Goal: Navigation & Orientation: Understand site structure

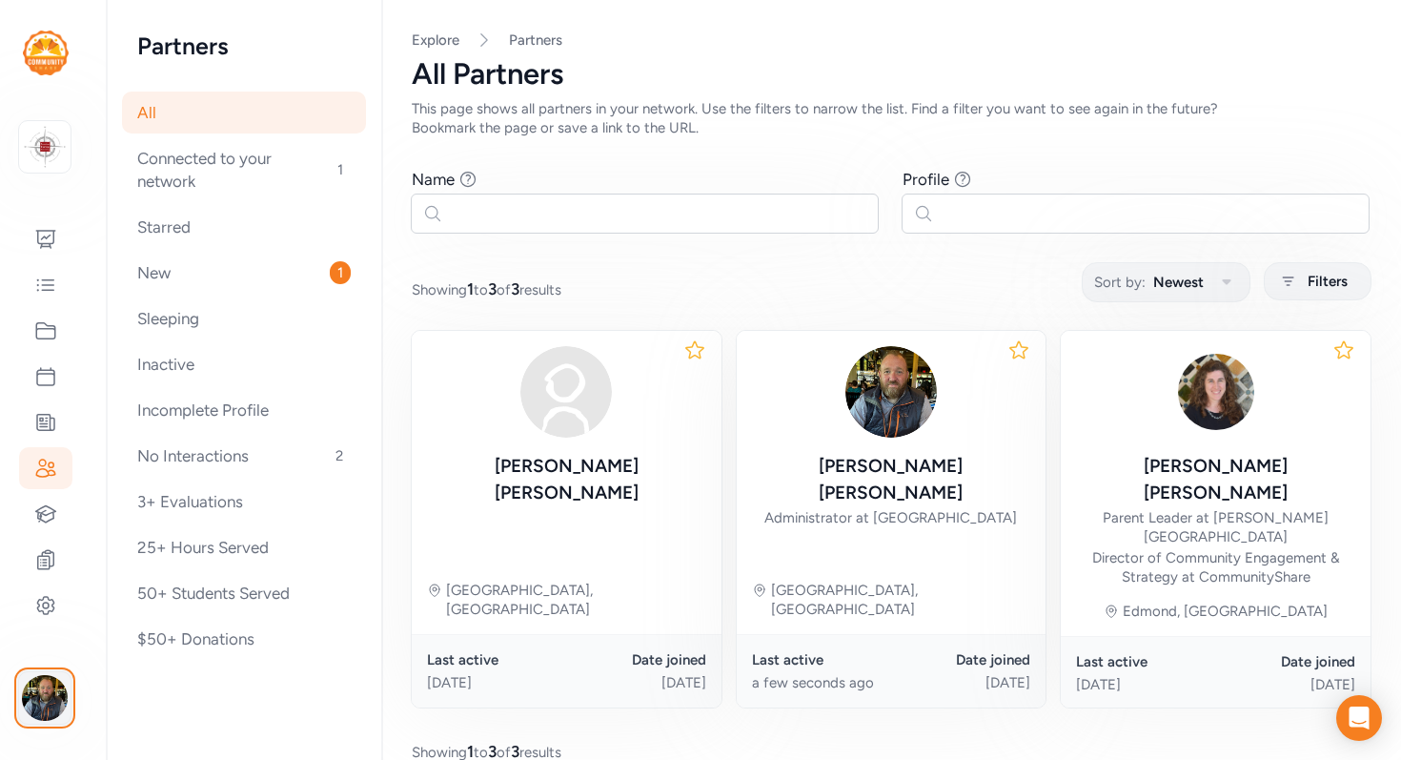
click at [42, 700] on img "button" at bounding box center [45, 698] width 46 height 46
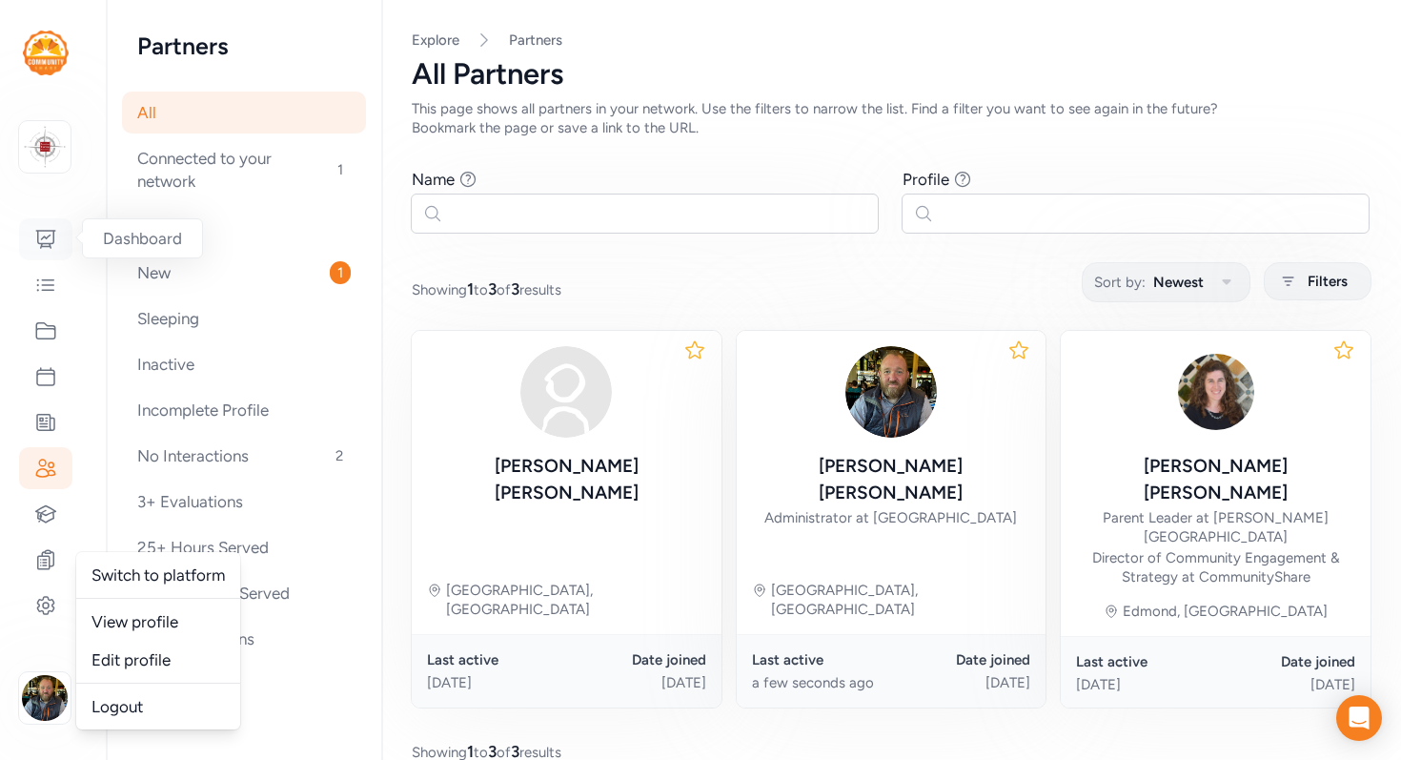
click at [44, 235] on icon at bounding box center [45, 239] width 19 height 17
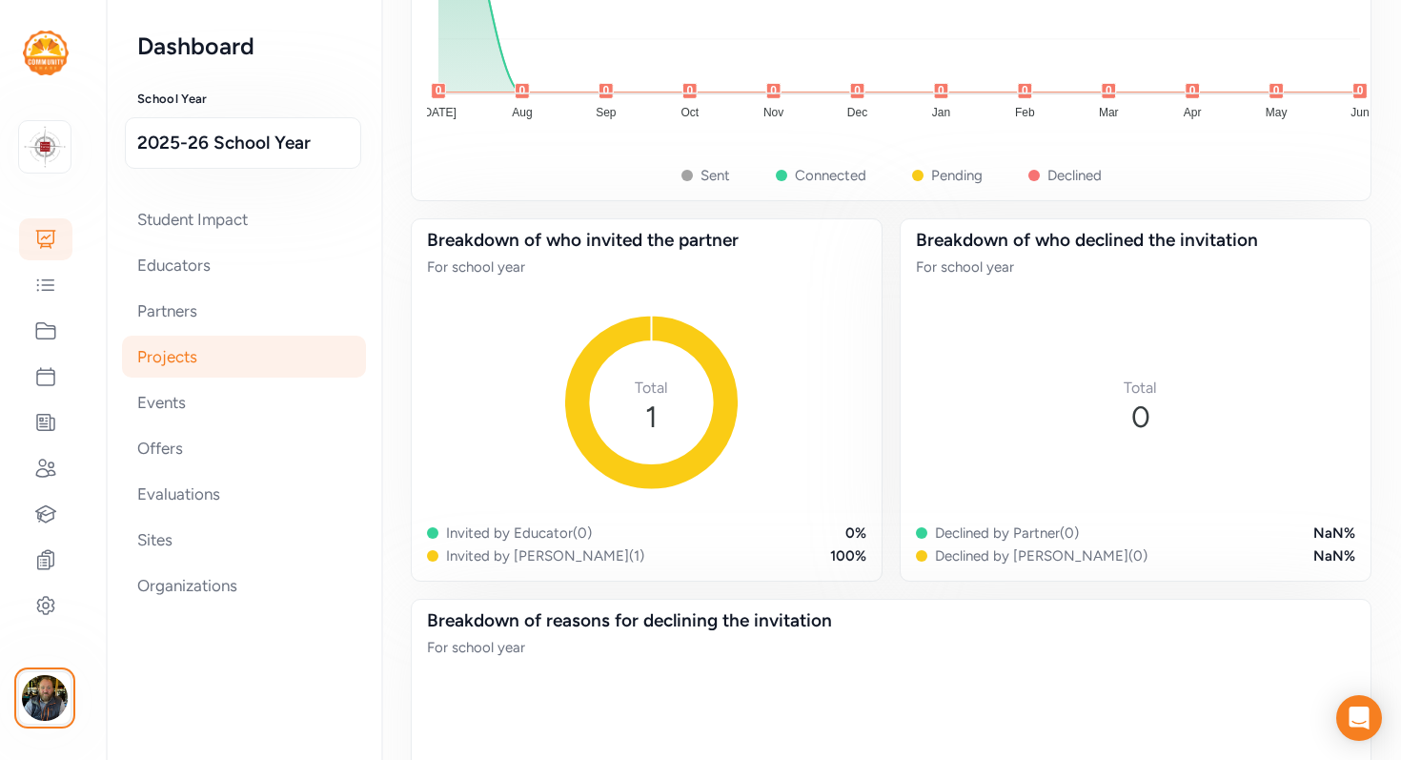
scroll to position [2572, 0]
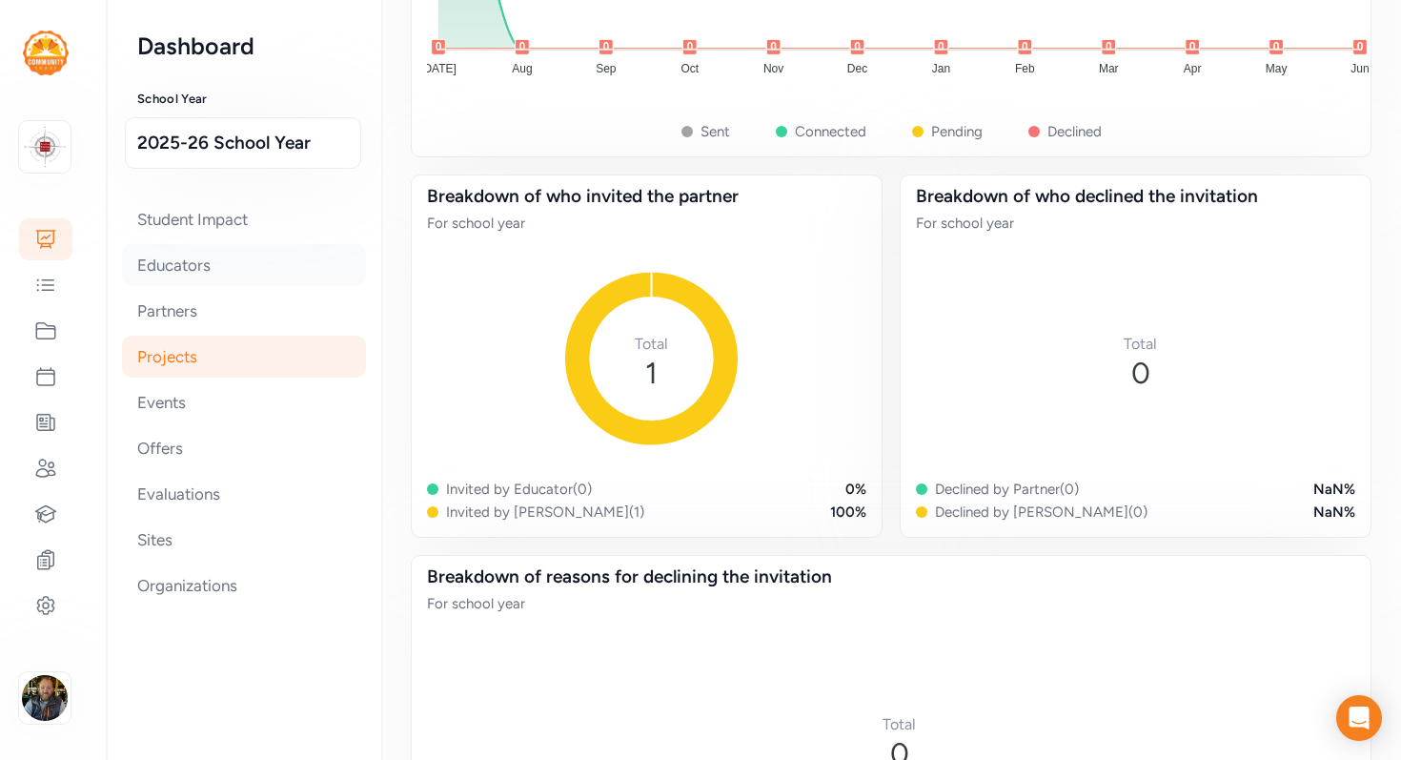
click at [173, 265] on div "Educators" at bounding box center [244, 265] width 244 height 42
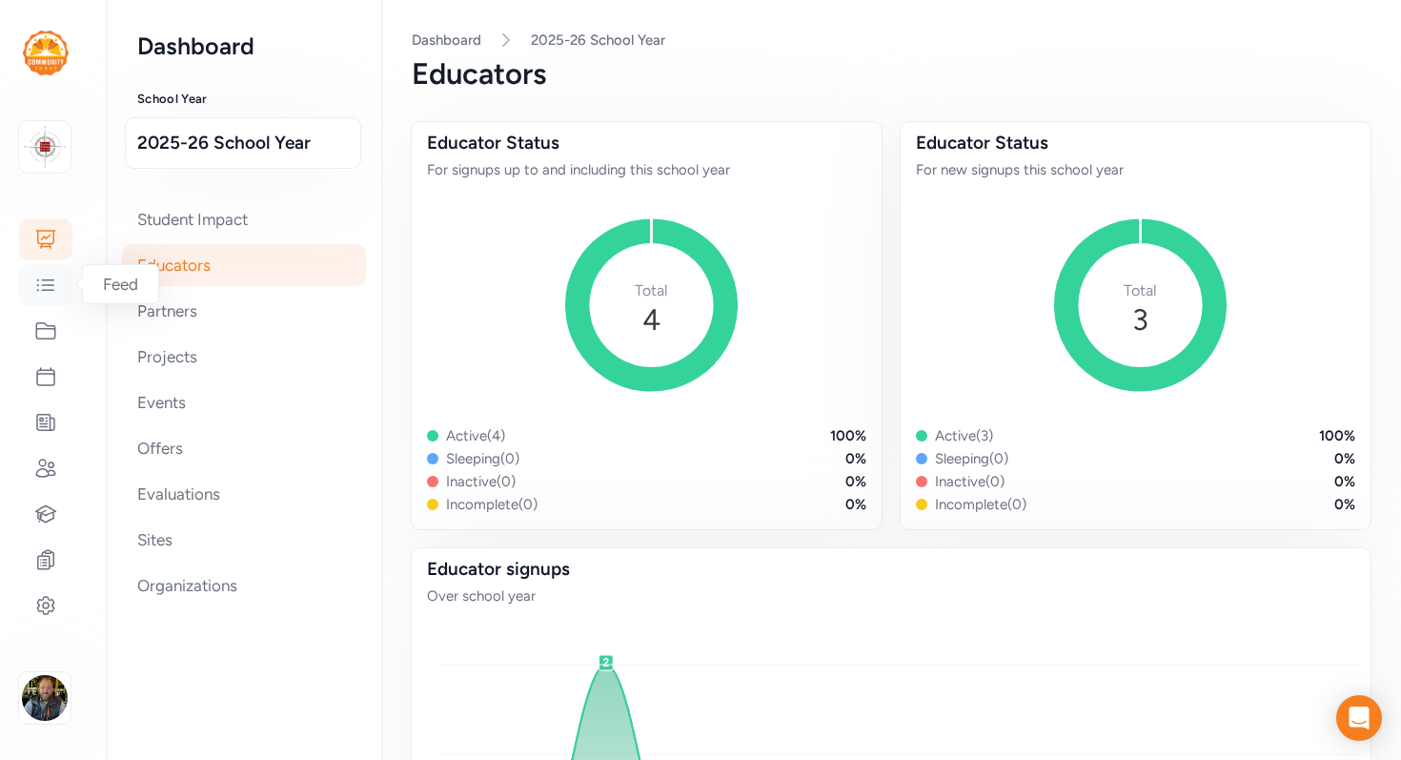
click at [41, 287] on icon at bounding box center [45, 285] width 23 height 23
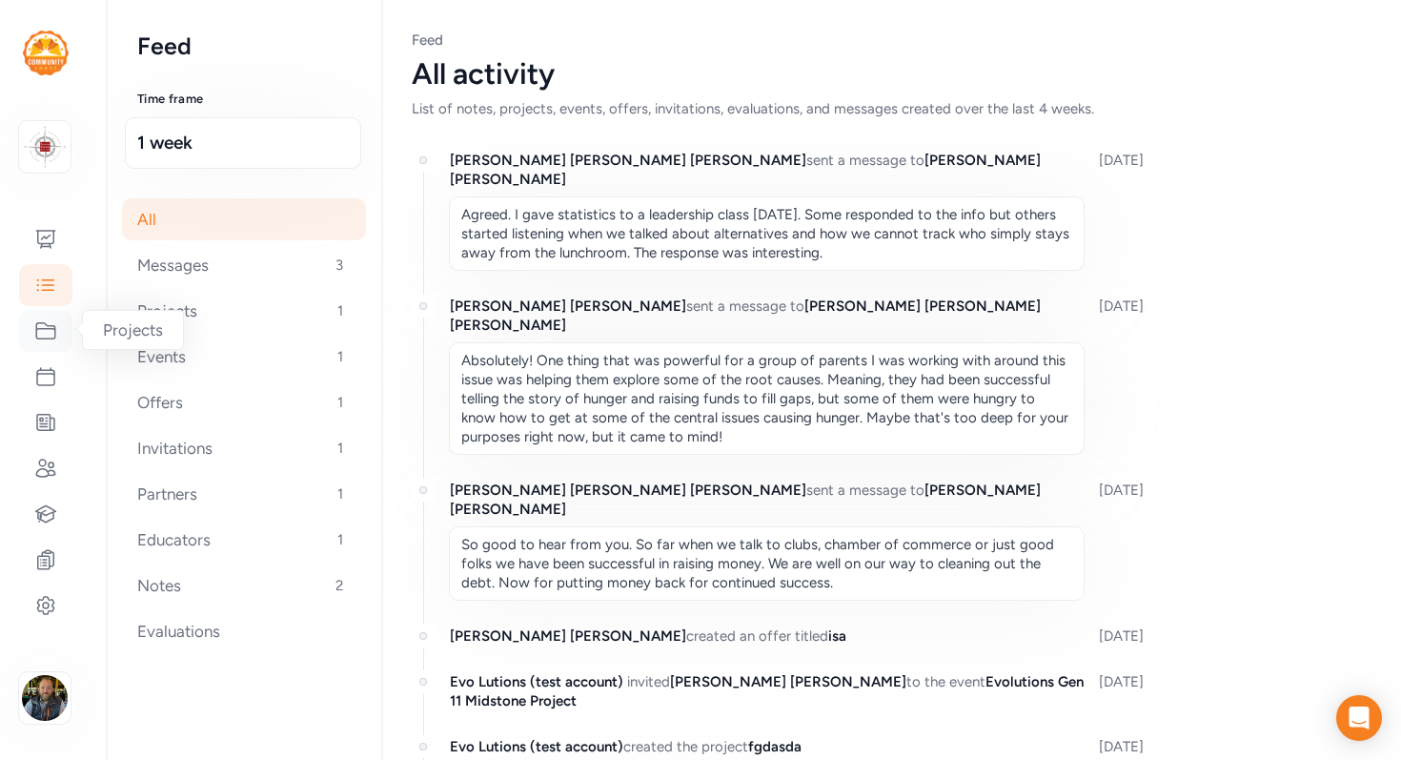
click at [43, 331] on icon at bounding box center [45, 330] width 23 height 23
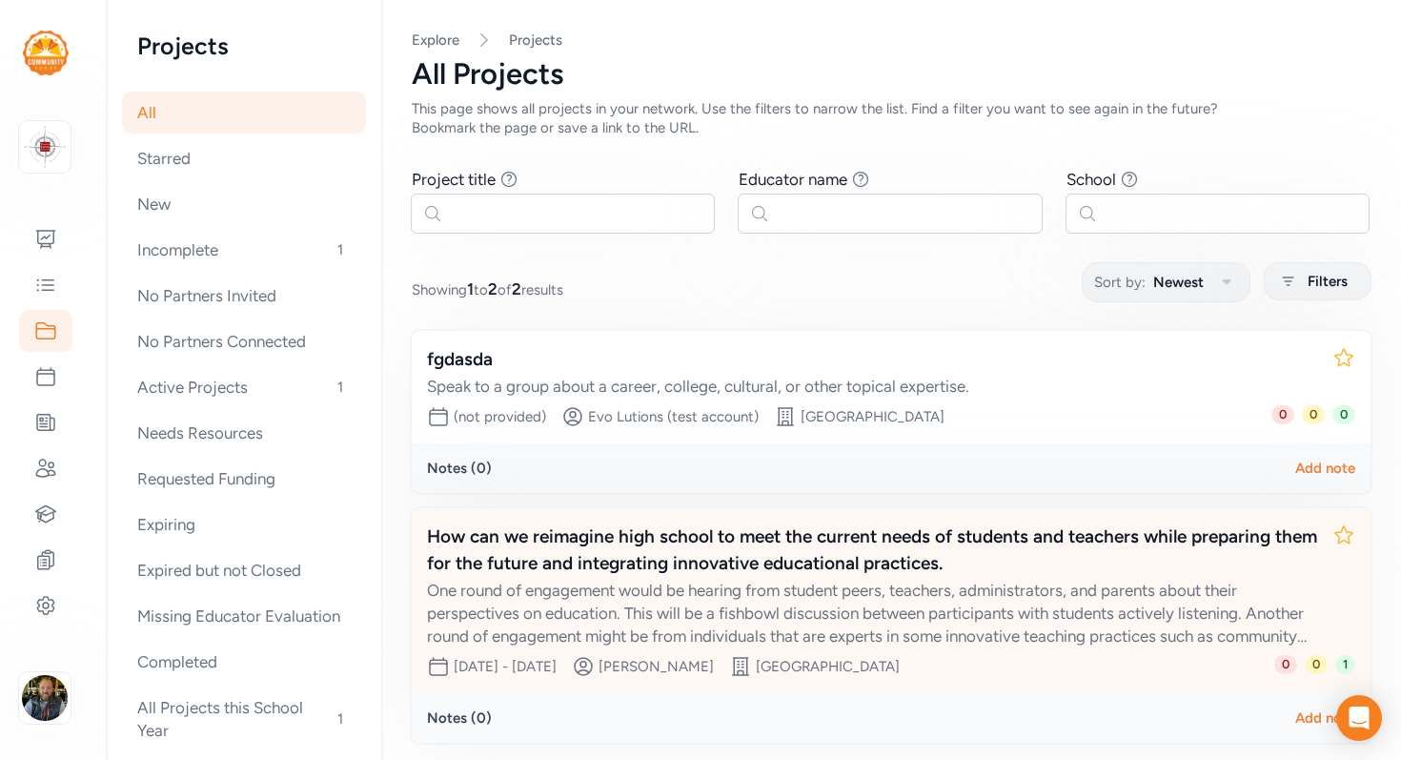
scroll to position [67, 0]
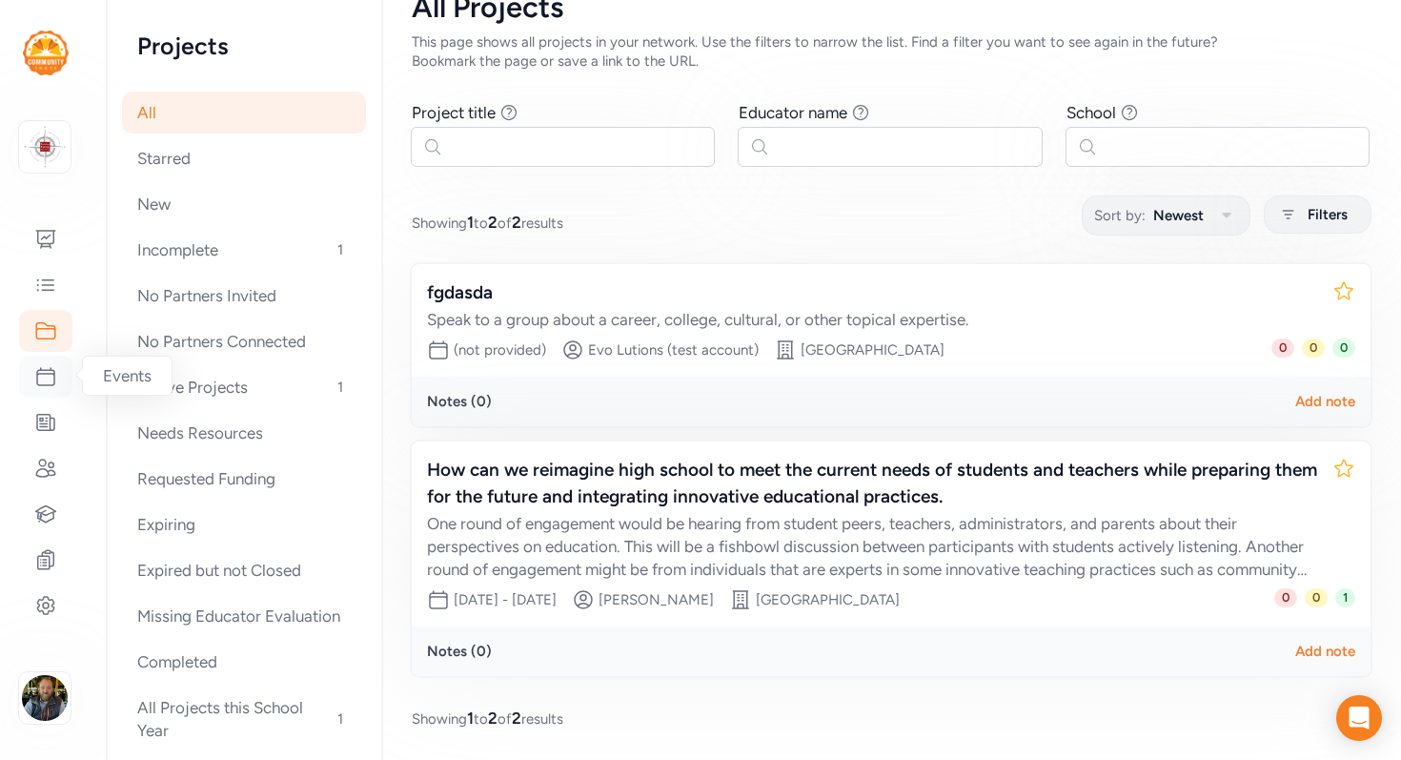
click at [49, 383] on icon at bounding box center [45, 376] width 23 height 23
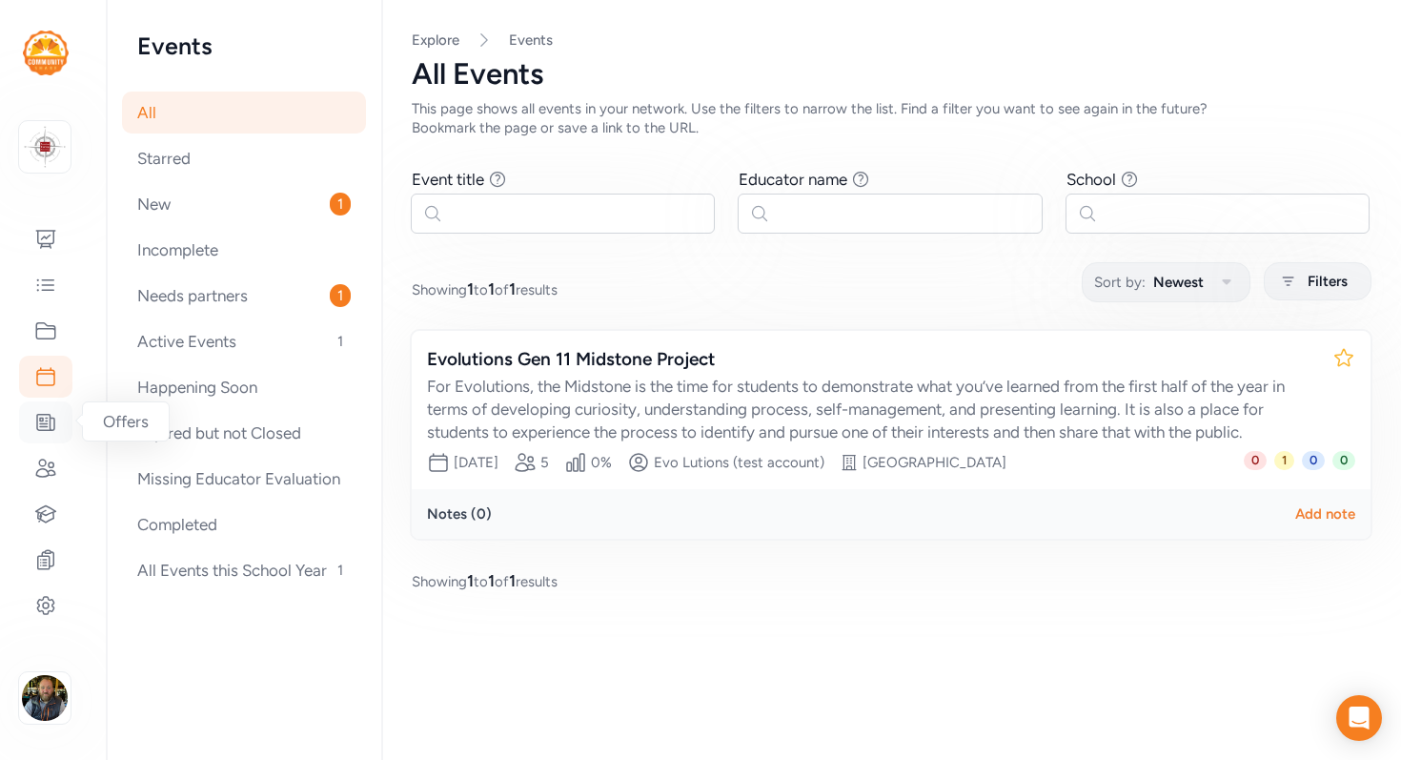
click at [39, 420] on icon at bounding box center [45, 423] width 17 height 16
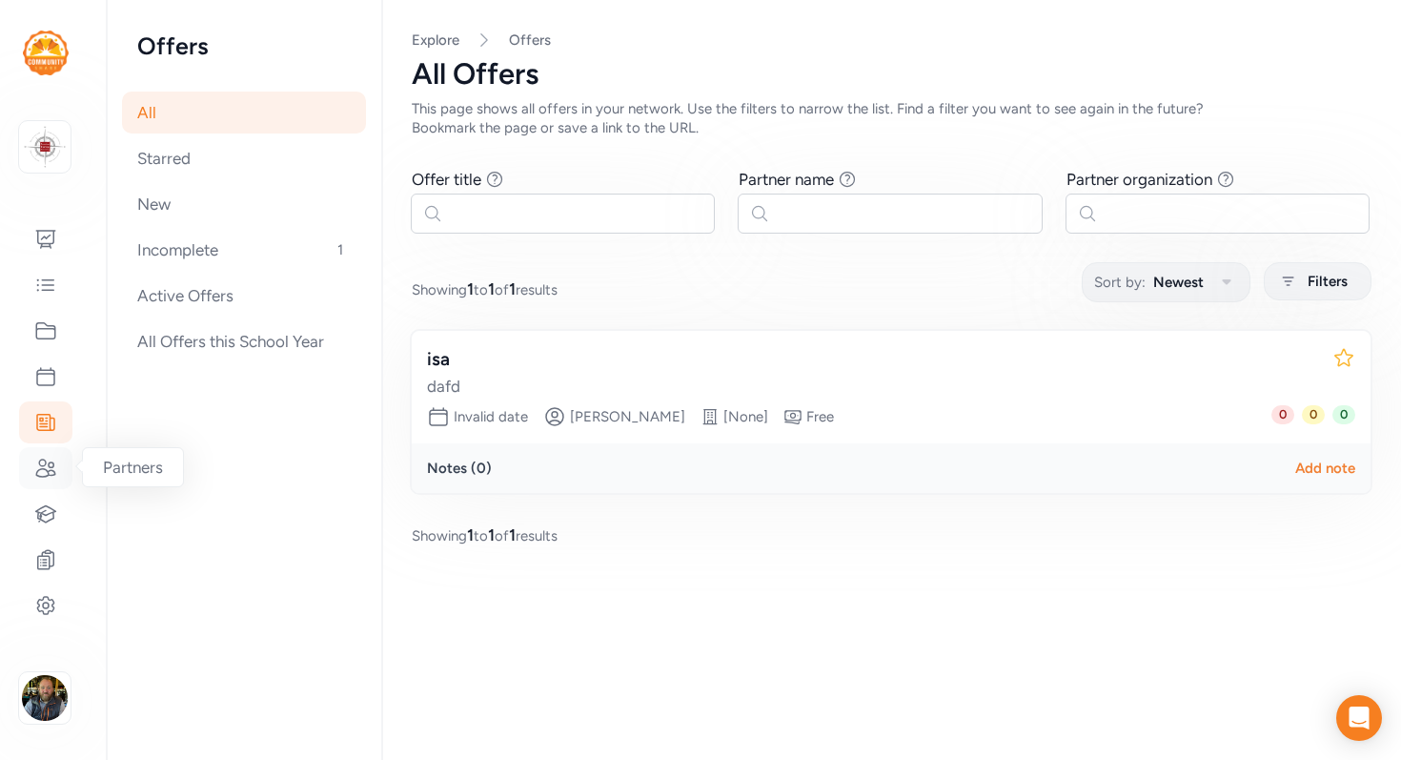
click at [39, 469] on icon at bounding box center [45, 467] width 19 height 17
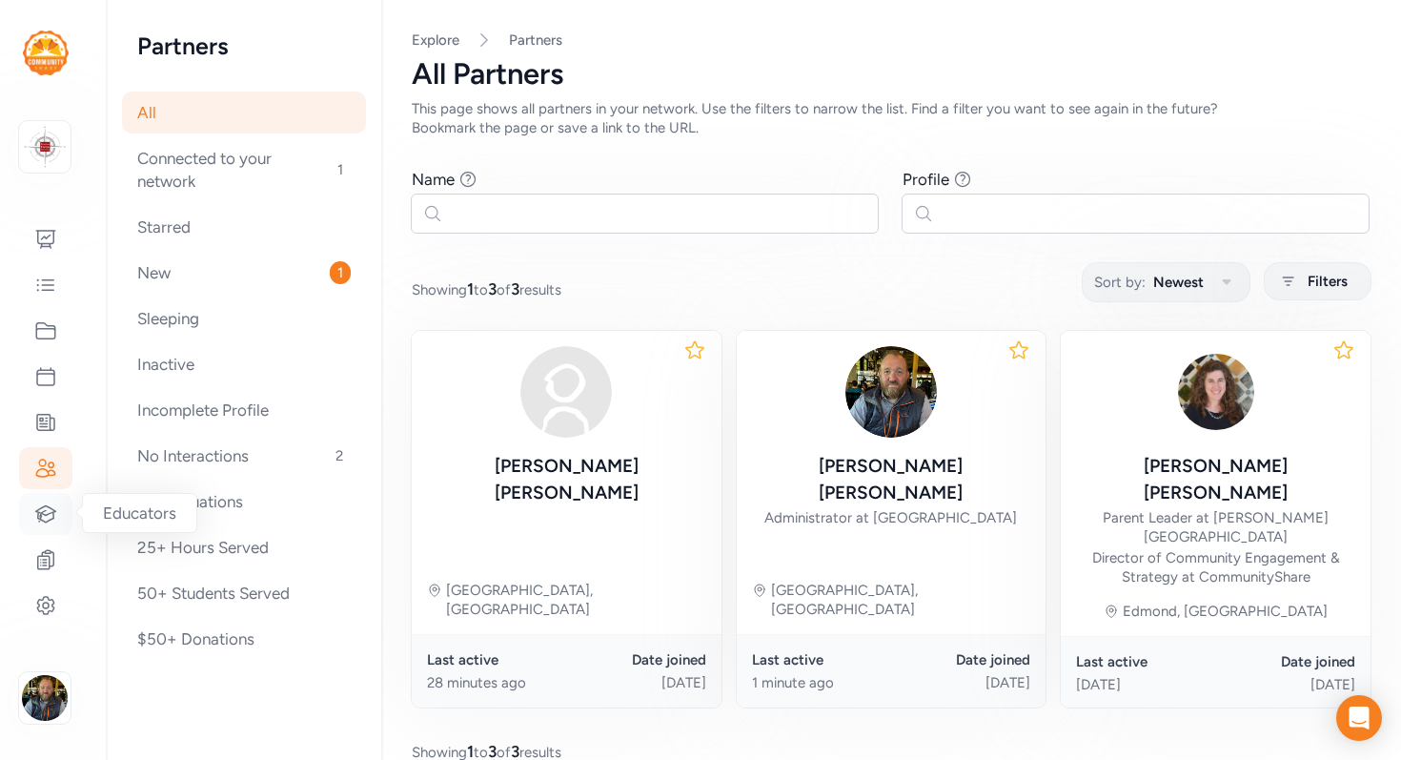
click at [49, 513] on icon at bounding box center [46, 513] width 20 height 16
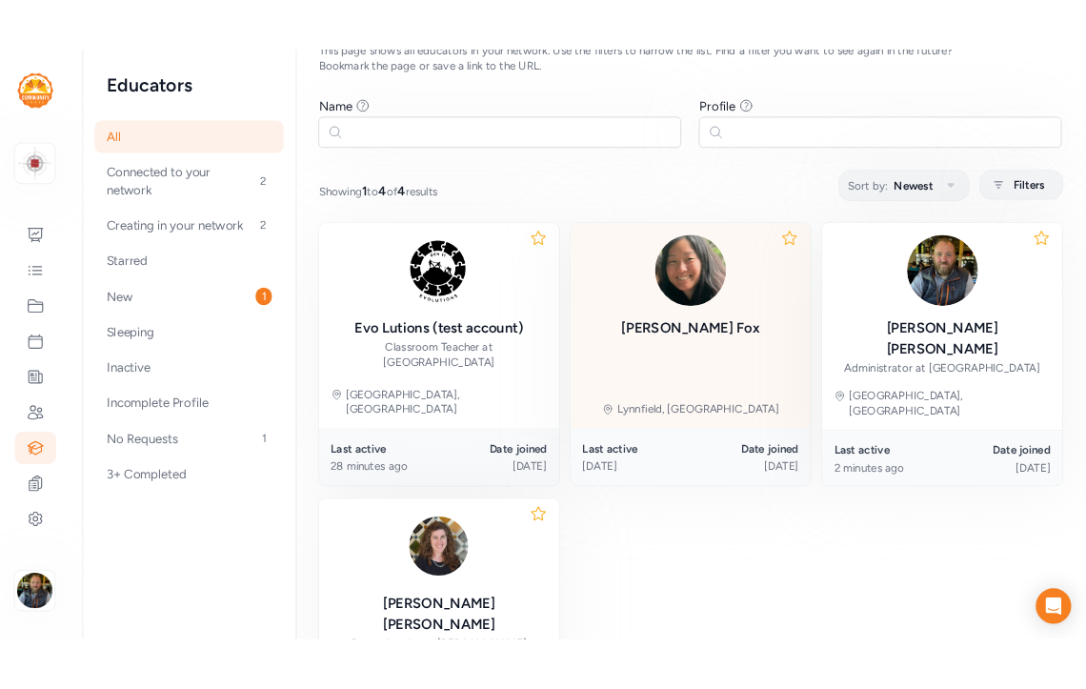
scroll to position [109, 0]
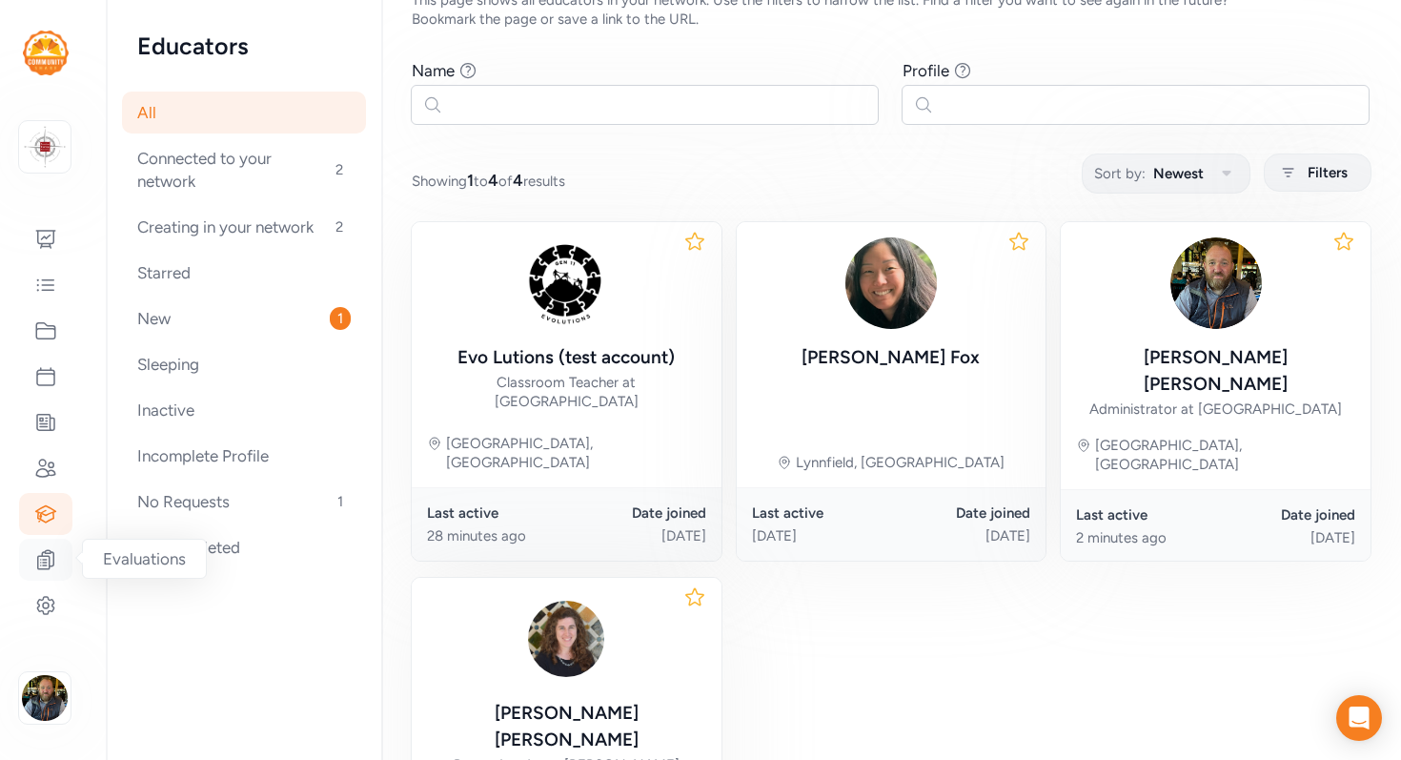
click at [45, 557] on icon at bounding box center [45, 559] width 23 height 23
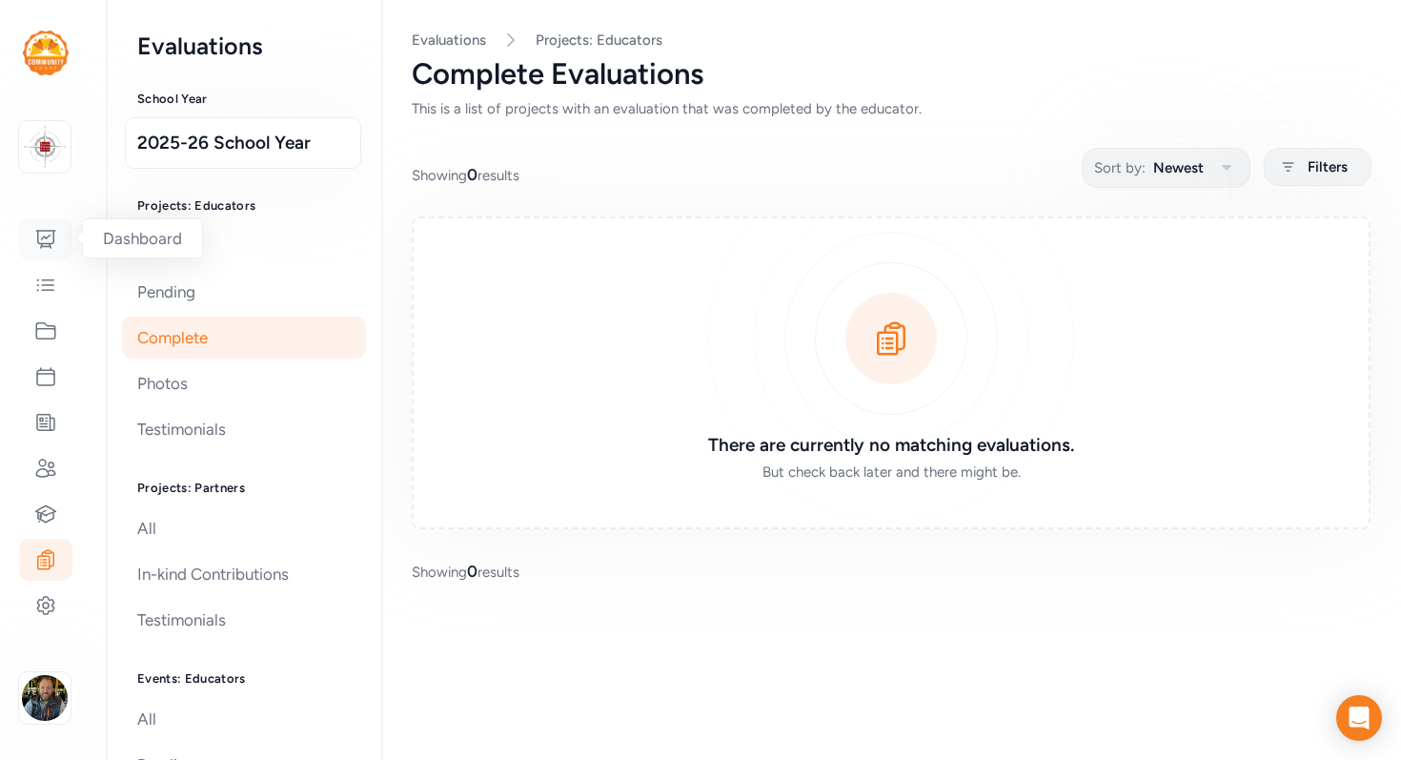
click at [48, 234] on icon at bounding box center [45, 239] width 23 height 23
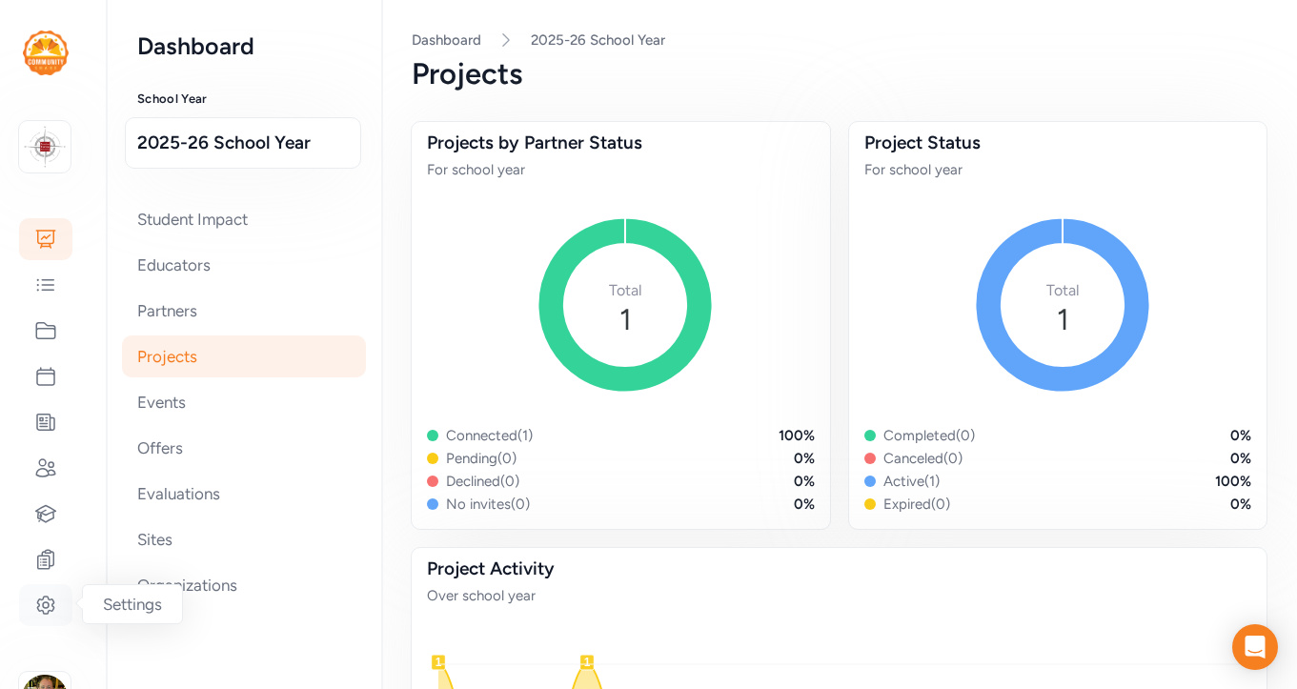
click at [43, 608] on icon at bounding box center [45, 605] width 23 height 23
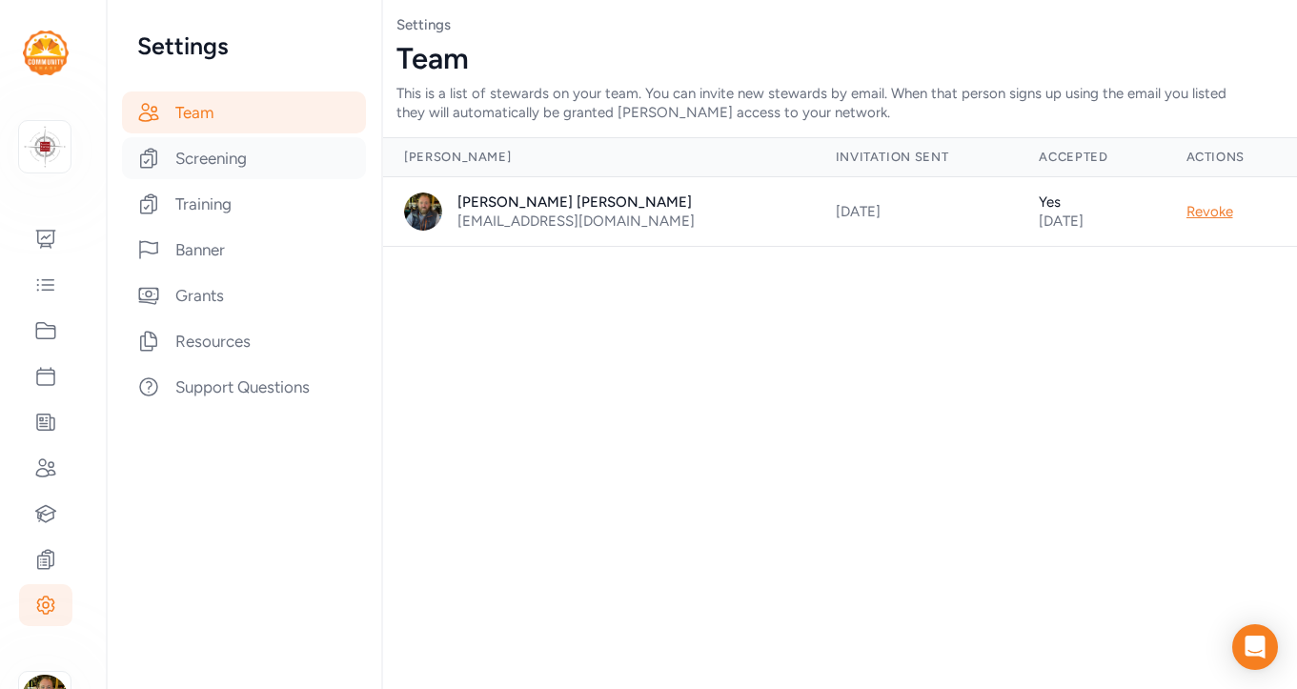
click at [191, 158] on div "Screening" at bounding box center [244, 158] width 244 height 42
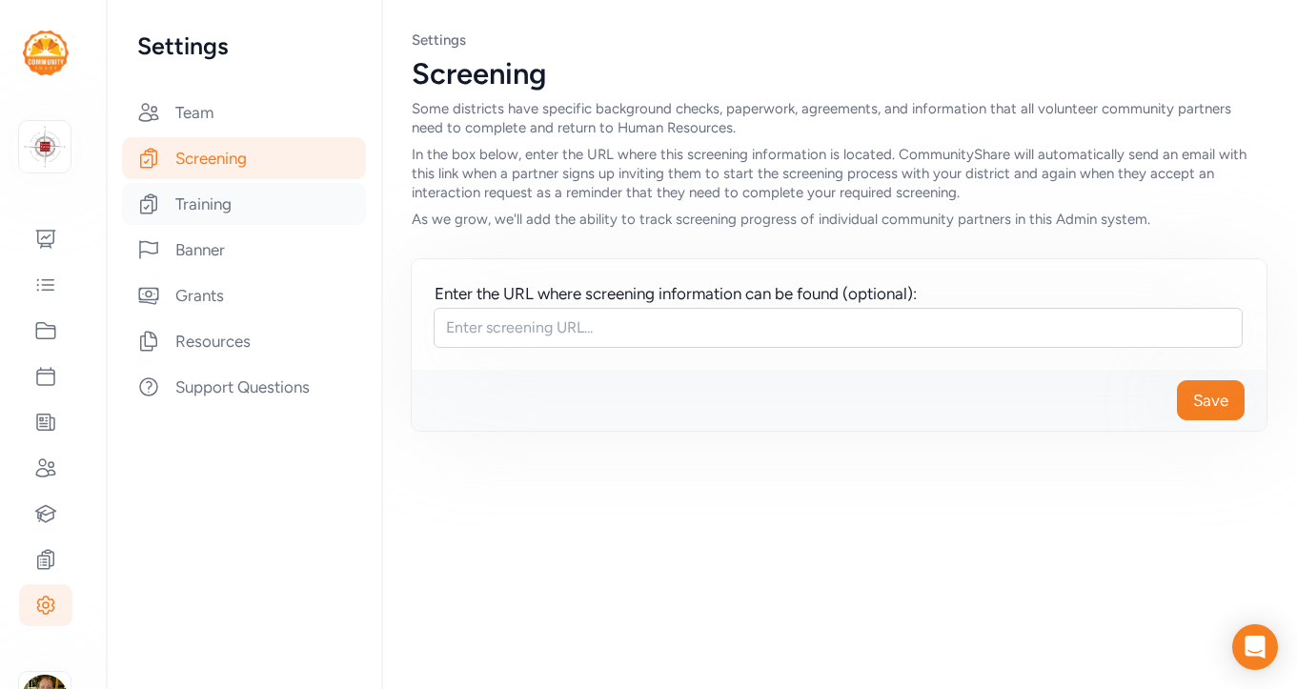
click at [187, 205] on div "Training" at bounding box center [244, 204] width 244 height 42
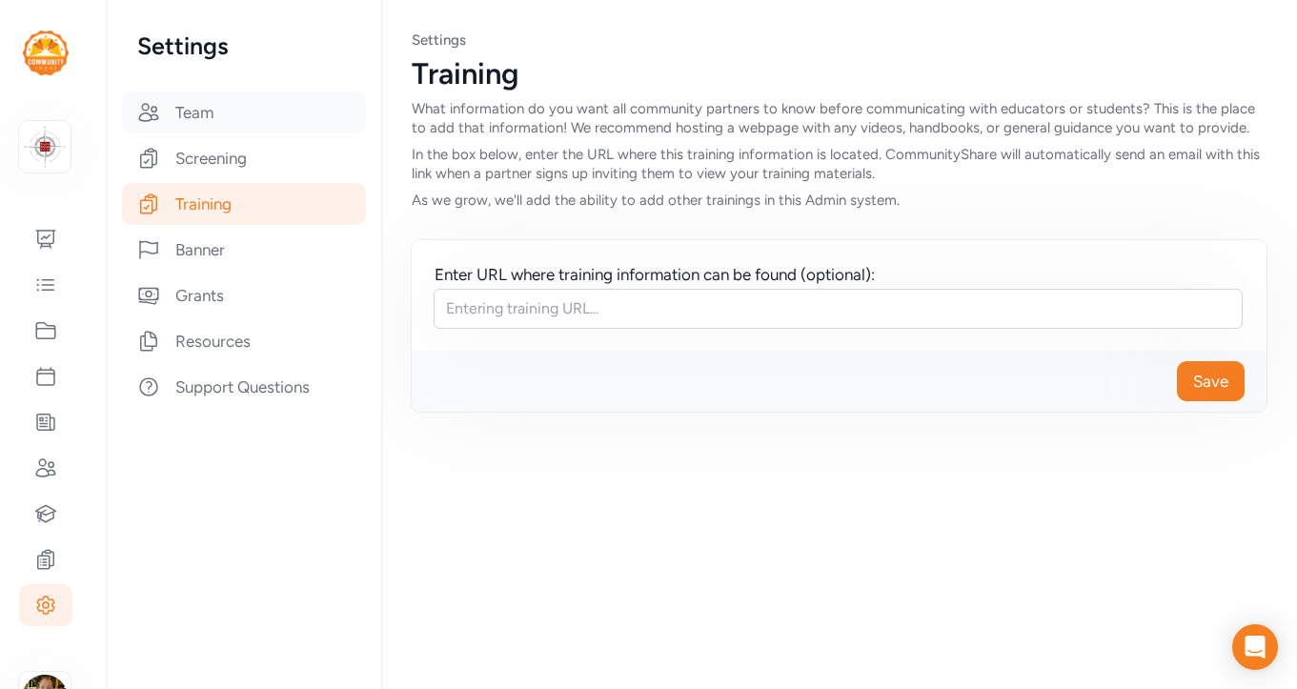
click at [175, 110] on div "Team" at bounding box center [244, 112] width 244 height 42
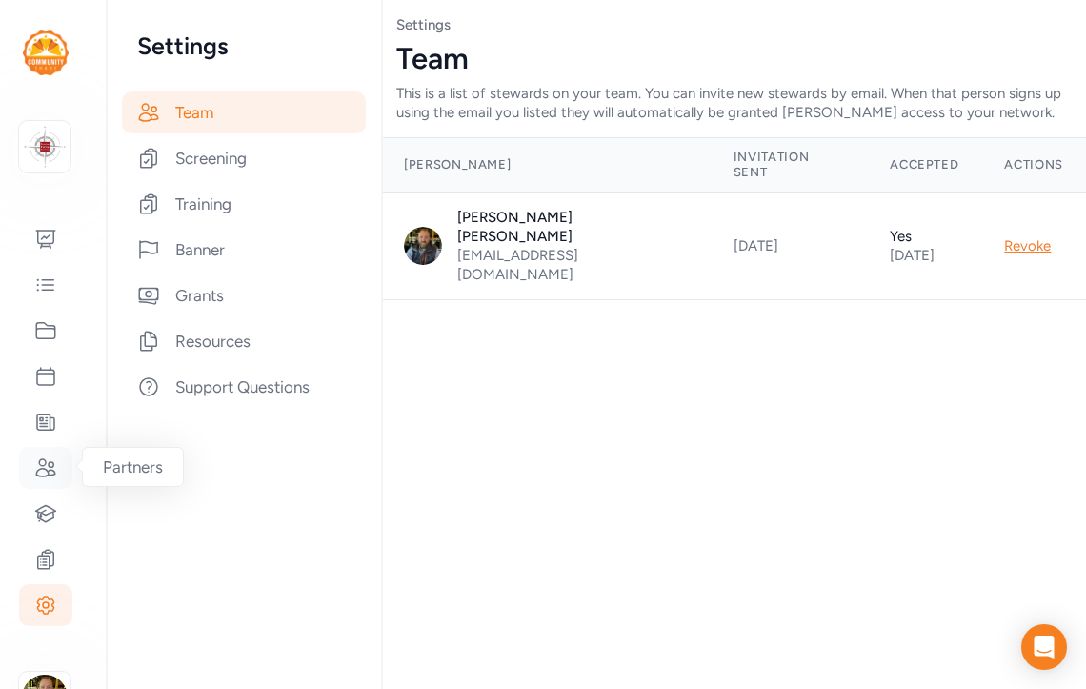
click at [30, 466] on div at bounding box center [45, 468] width 53 height 42
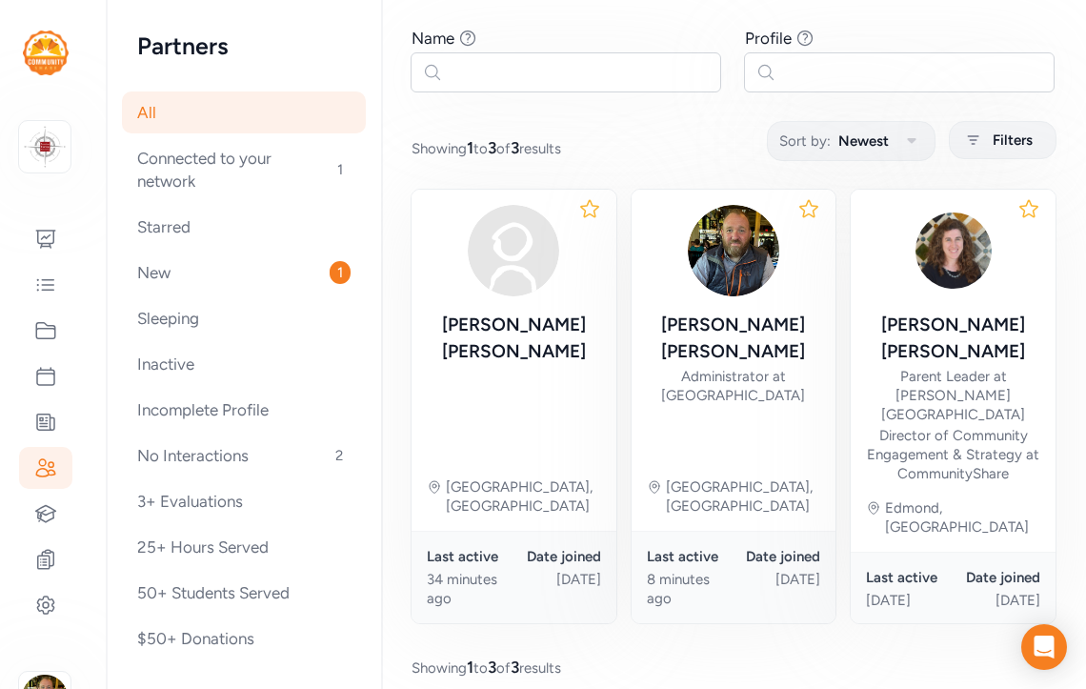
scroll to position [148, 0]
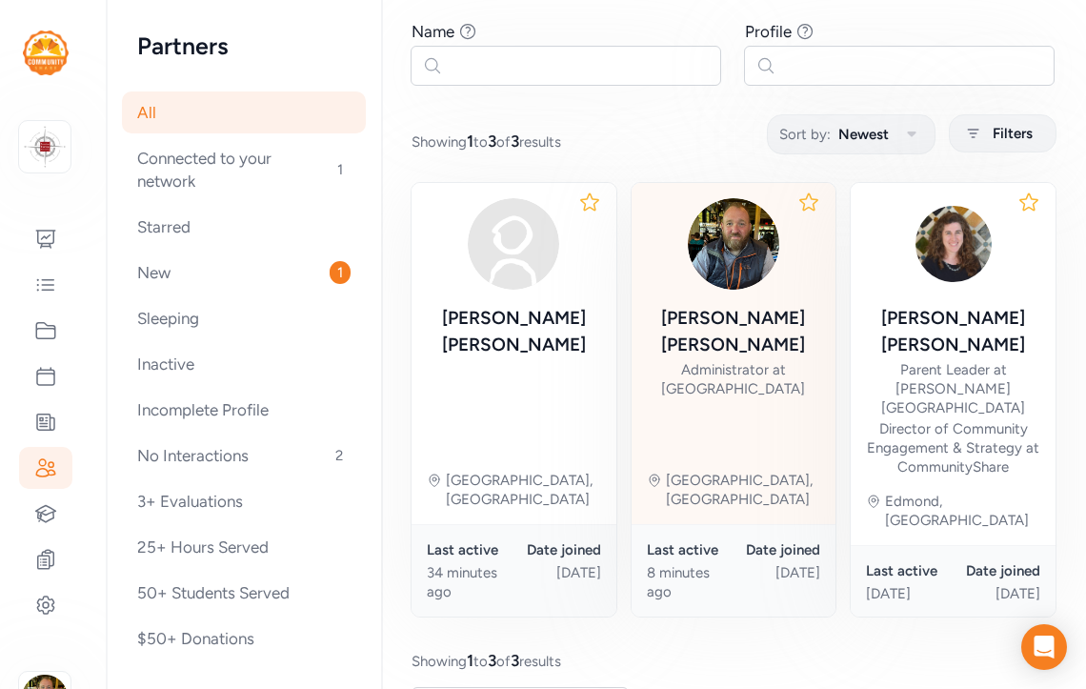
click at [722, 360] on div "Administrator at [GEOGRAPHIC_DATA]" at bounding box center [734, 379] width 174 height 38
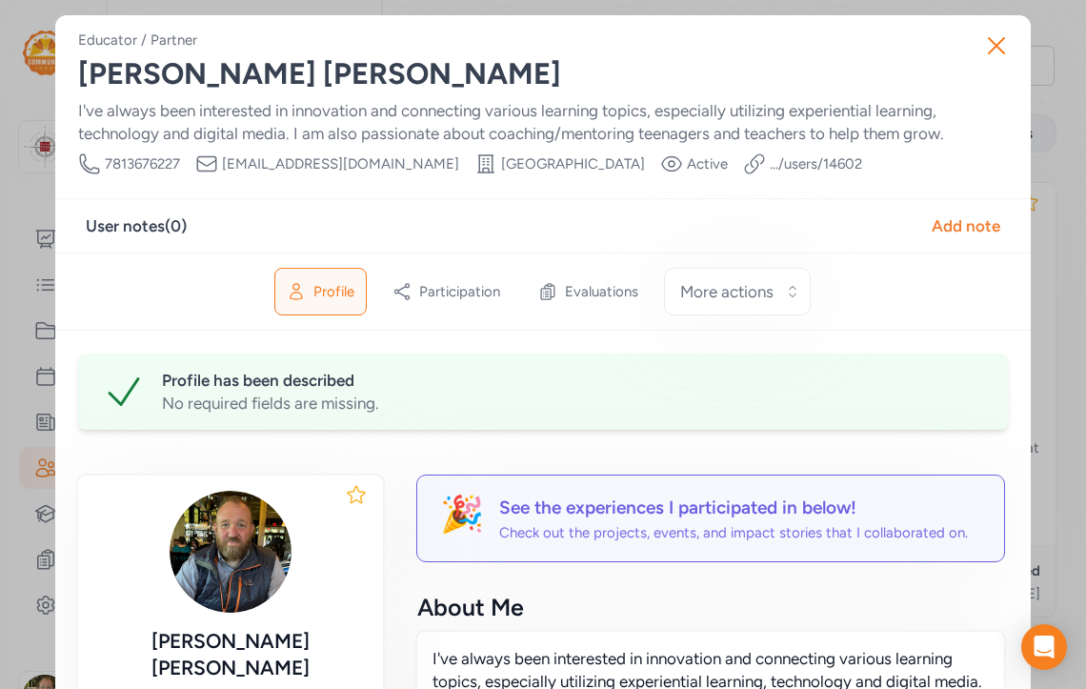
click at [971, 241] on div "User notes ( 0 ) Add note" at bounding box center [543, 225] width 976 height 54
click at [976, 218] on div "Add note" at bounding box center [966, 225] width 69 height 23
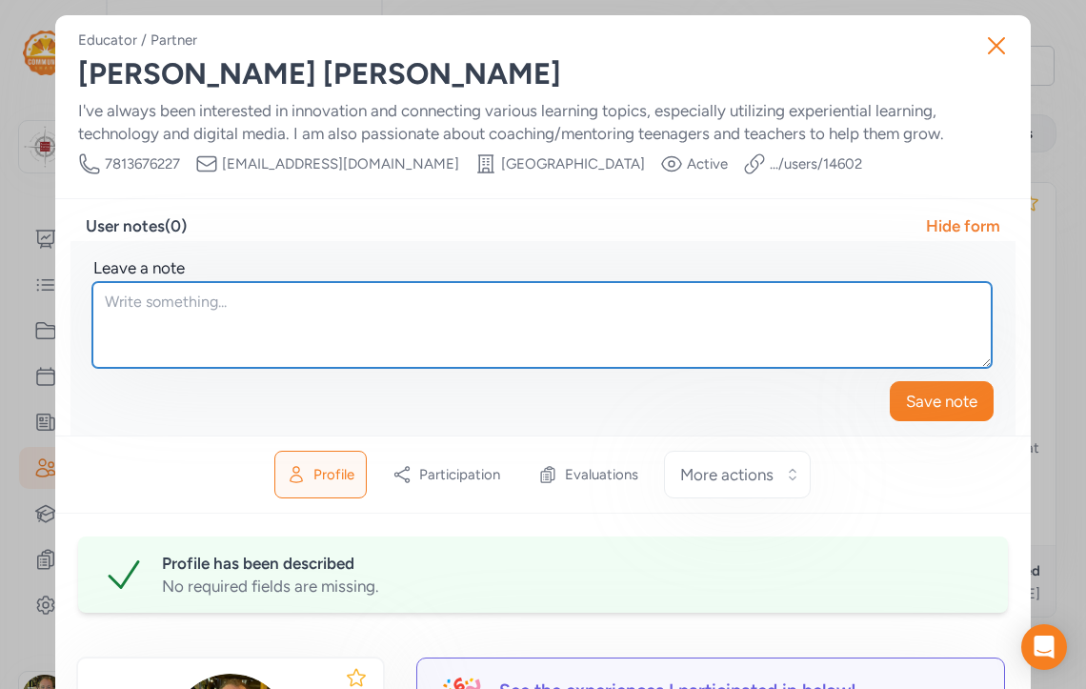
click at [206, 336] on textarea at bounding box center [542, 325] width 900 height 86
type textarea "Thom match up great!"
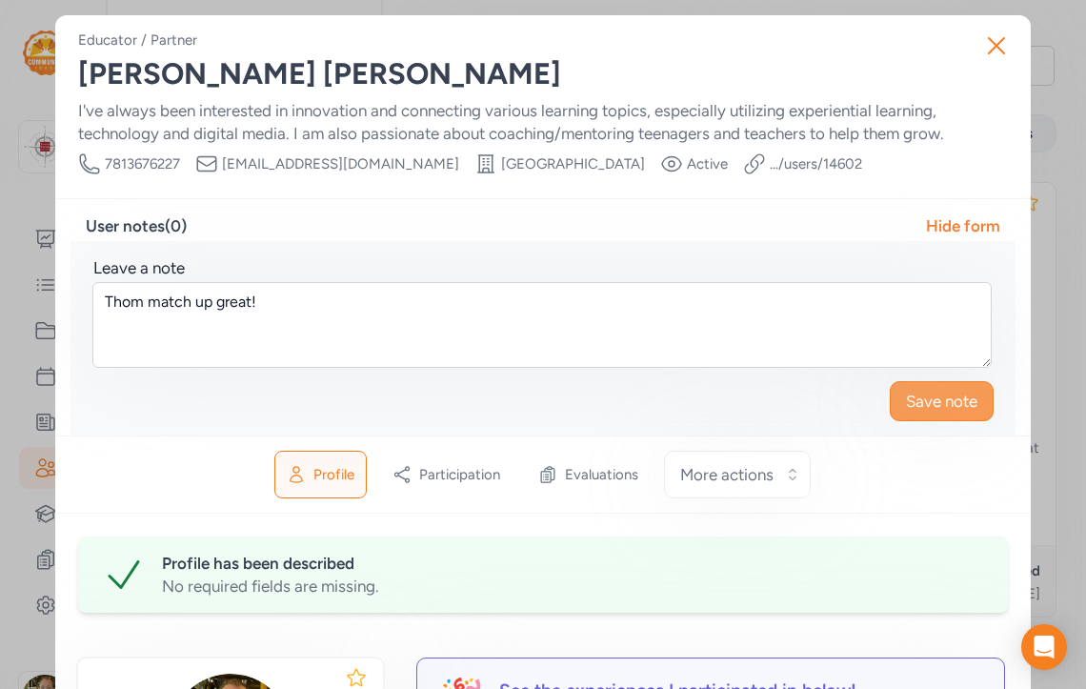
click at [931, 404] on span "Save note" at bounding box center [941, 401] width 71 height 23
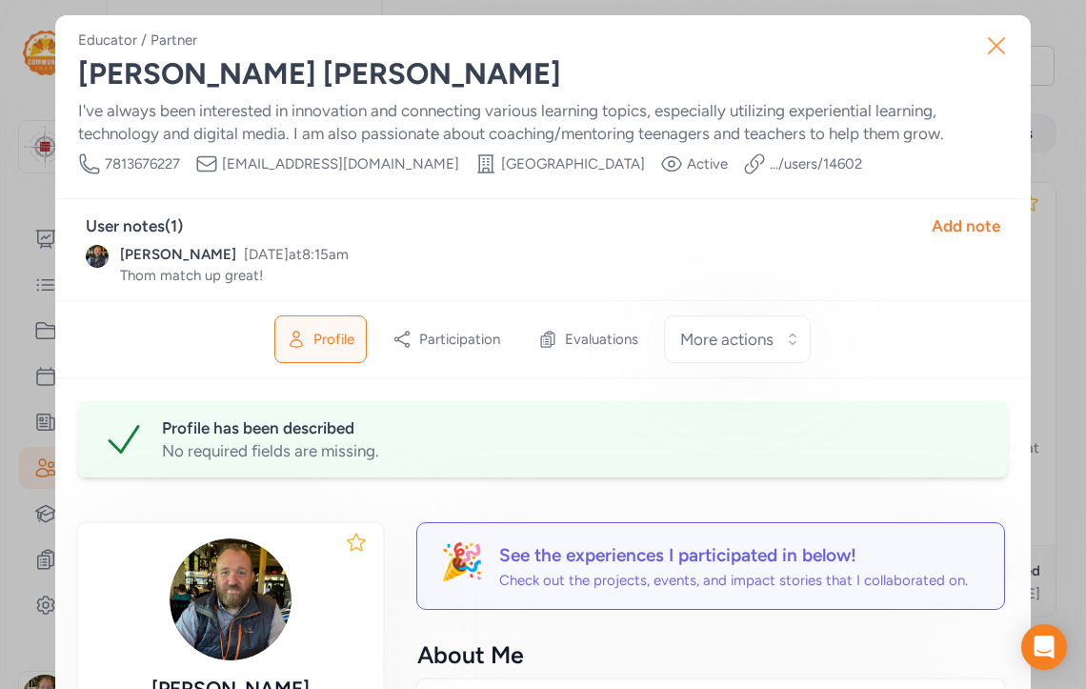
click at [1007, 51] on icon "button" at bounding box center [997, 45] width 30 height 30
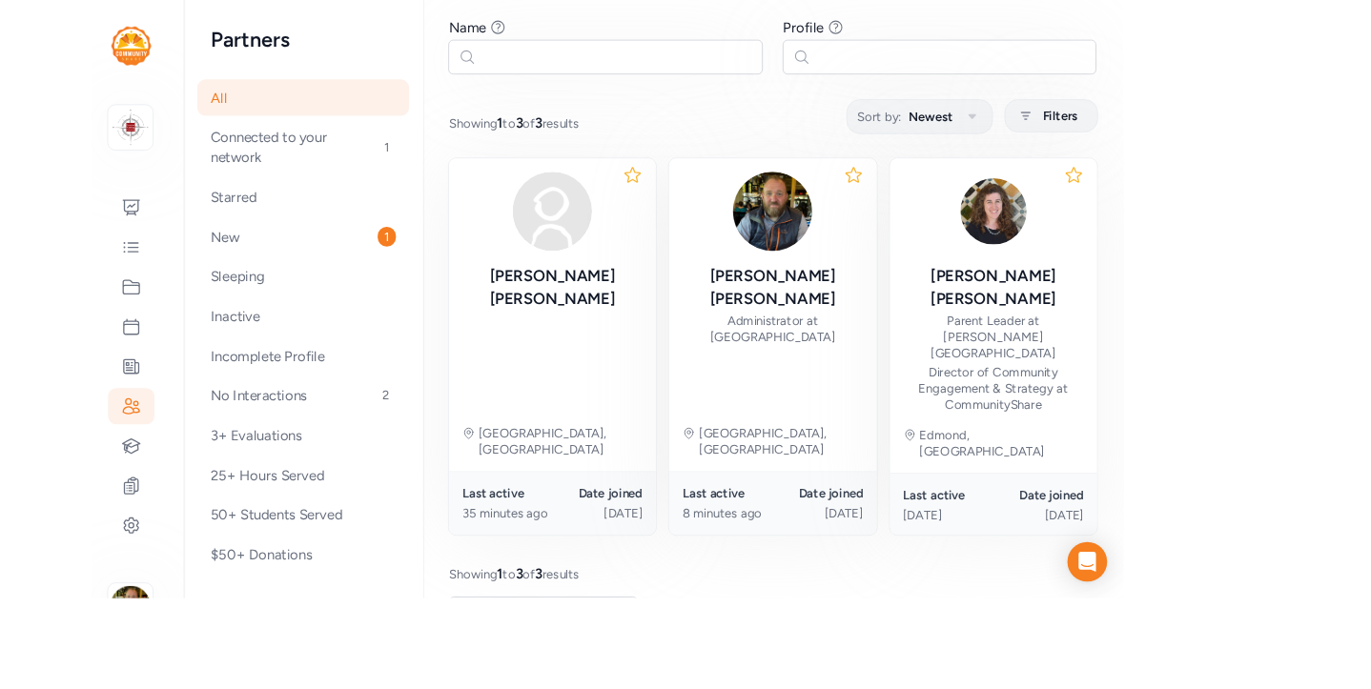
scroll to position [129, 0]
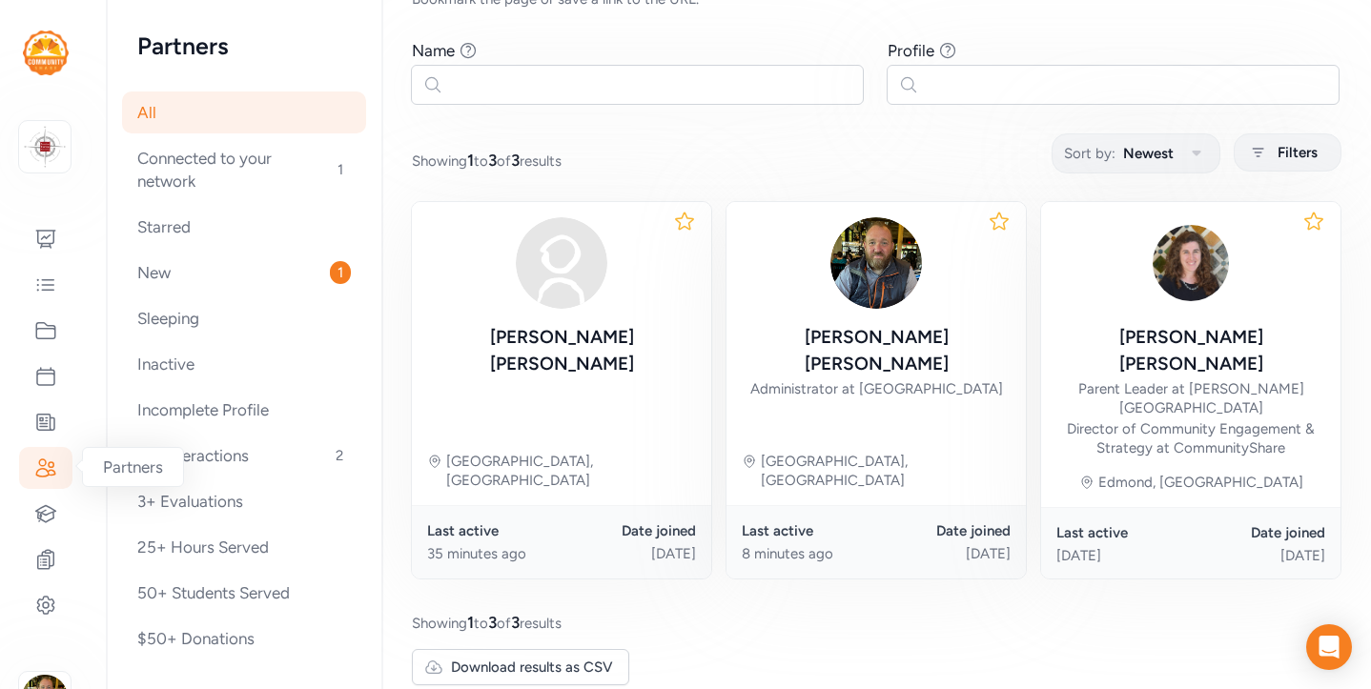
click at [43, 466] on icon at bounding box center [45, 467] width 19 height 17
click at [160, 319] on div "Sleeping" at bounding box center [244, 317] width 244 height 42
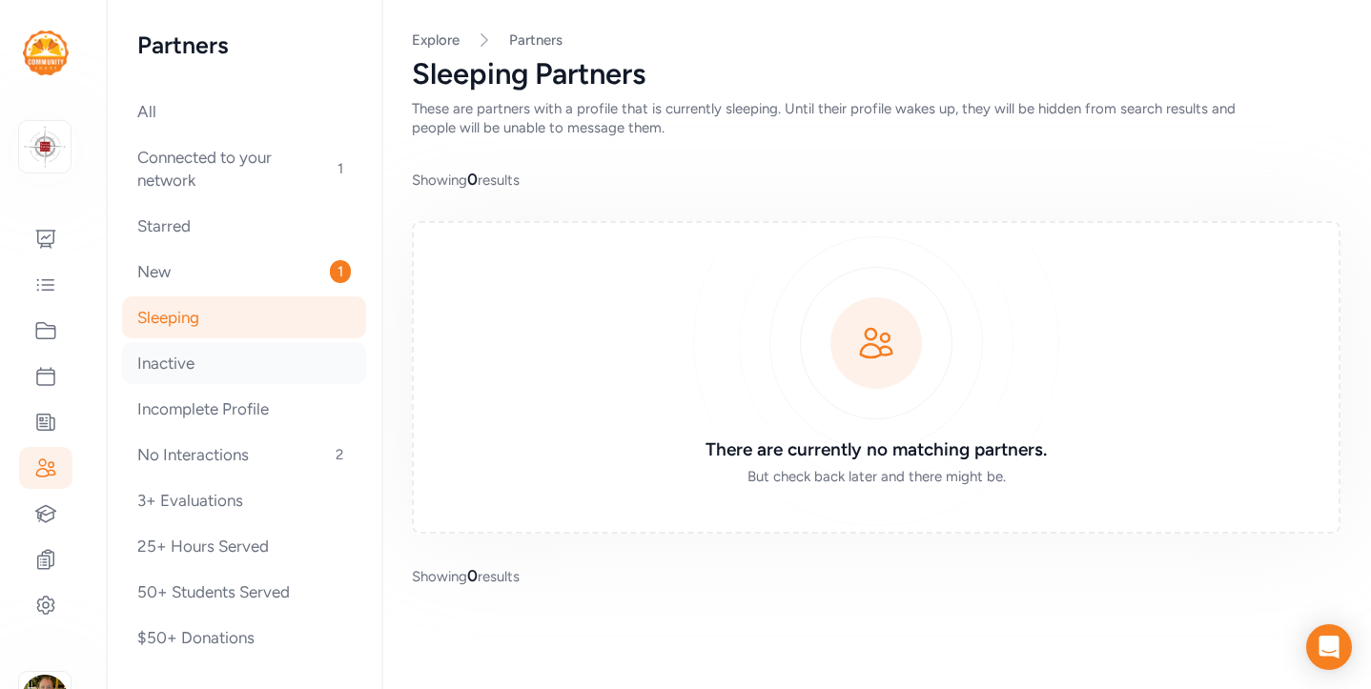
click at [145, 363] on div "Inactive" at bounding box center [244, 363] width 244 height 42
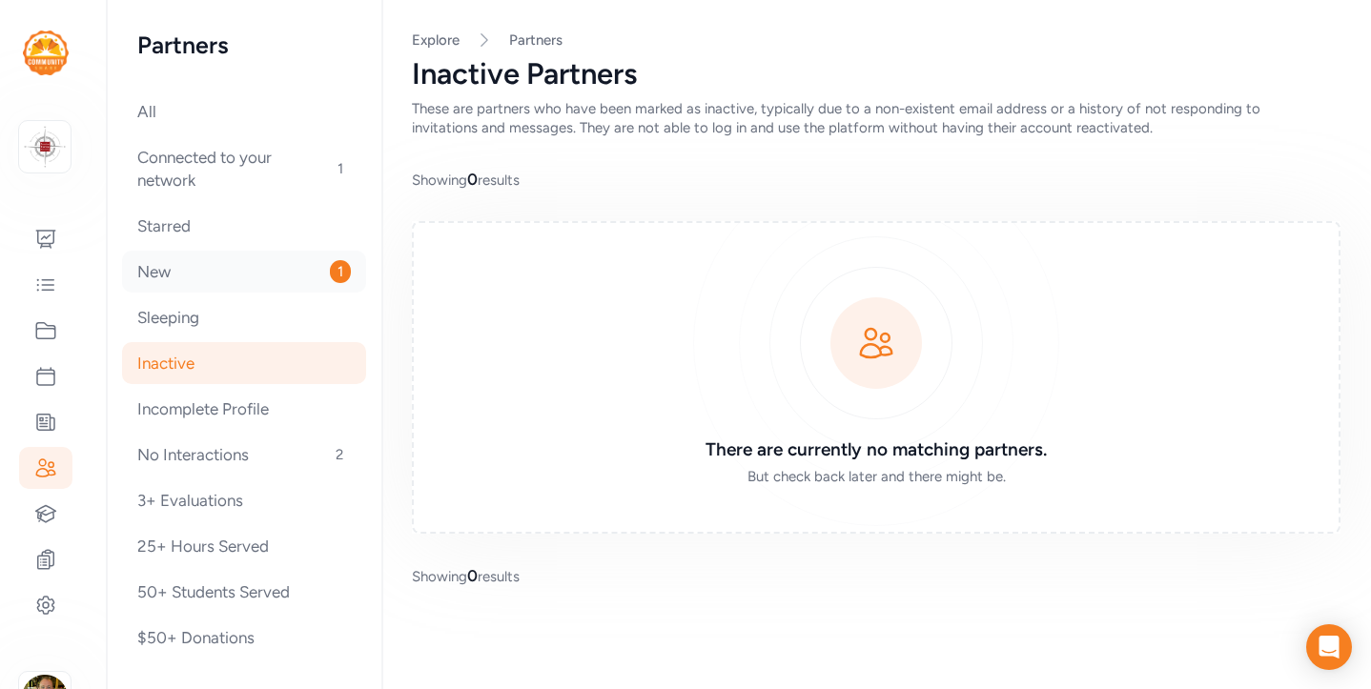
click at [146, 274] on div "New 1" at bounding box center [244, 272] width 244 height 42
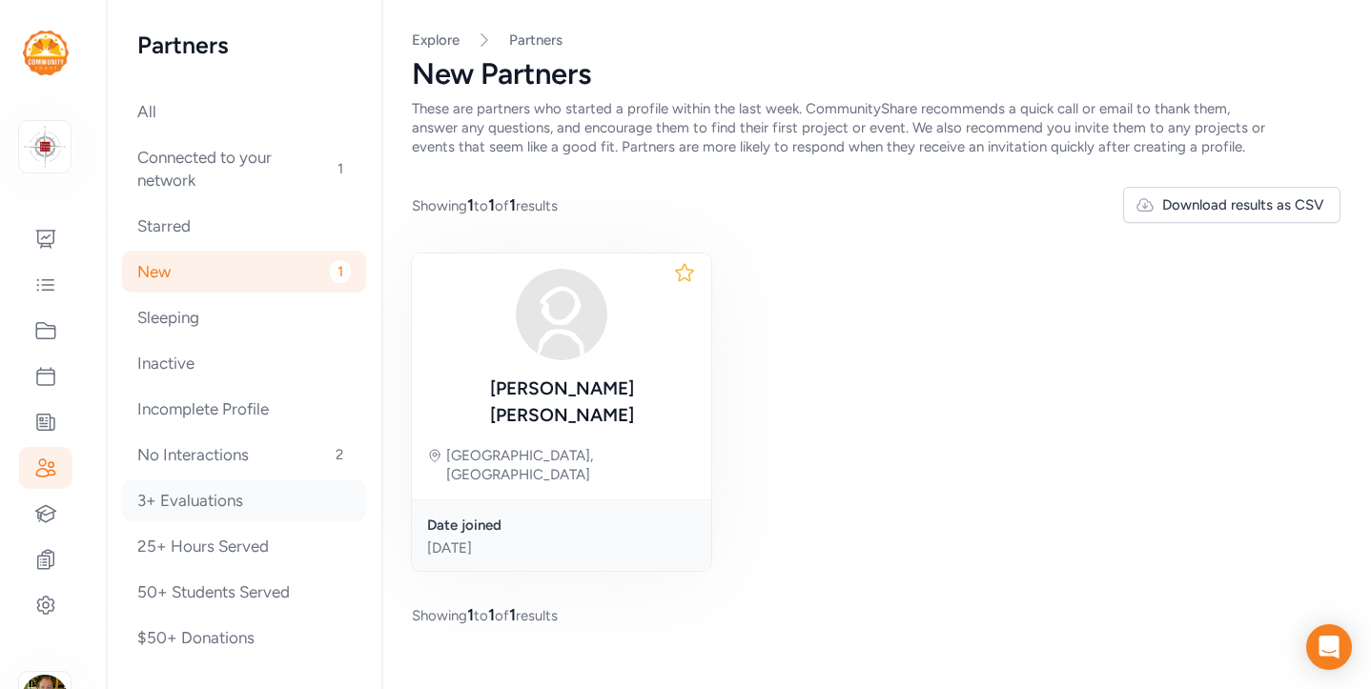
click at [178, 500] on div "3+ Evaluations" at bounding box center [244, 500] width 244 height 42
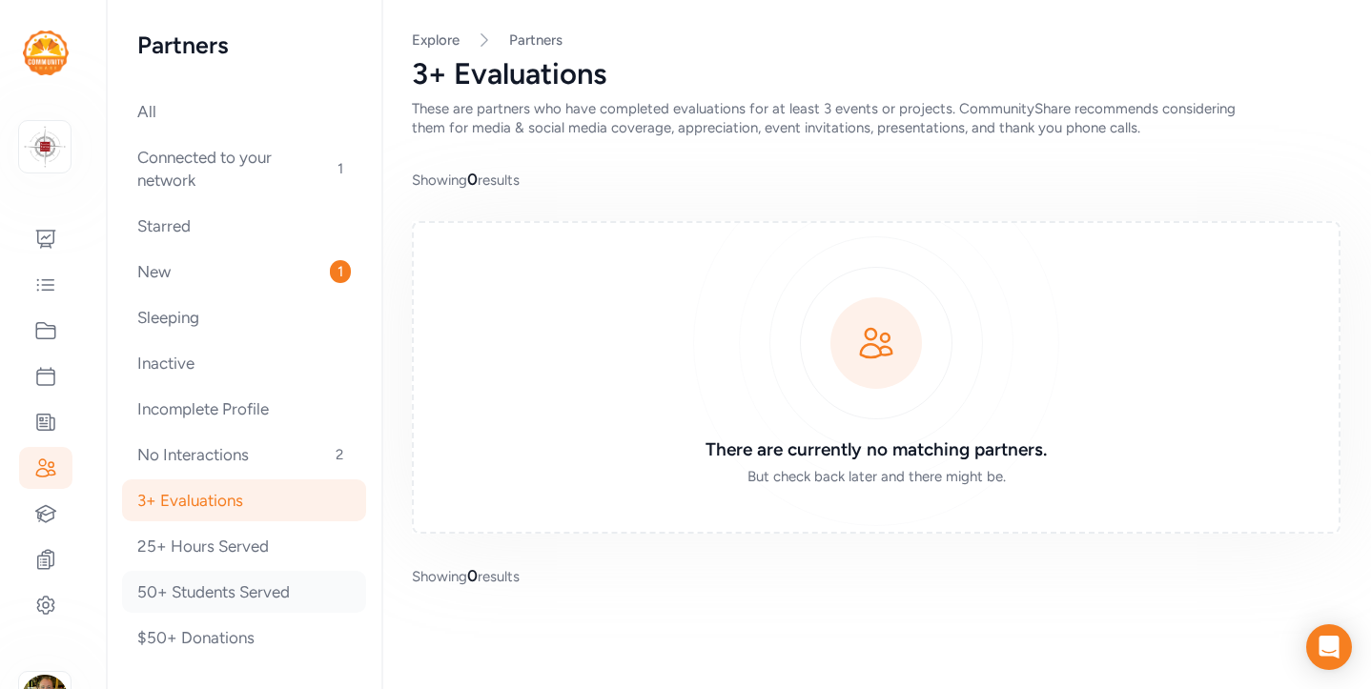
click at [195, 587] on div "50+ Students Served" at bounding box center [244, 592] width 244 height 42
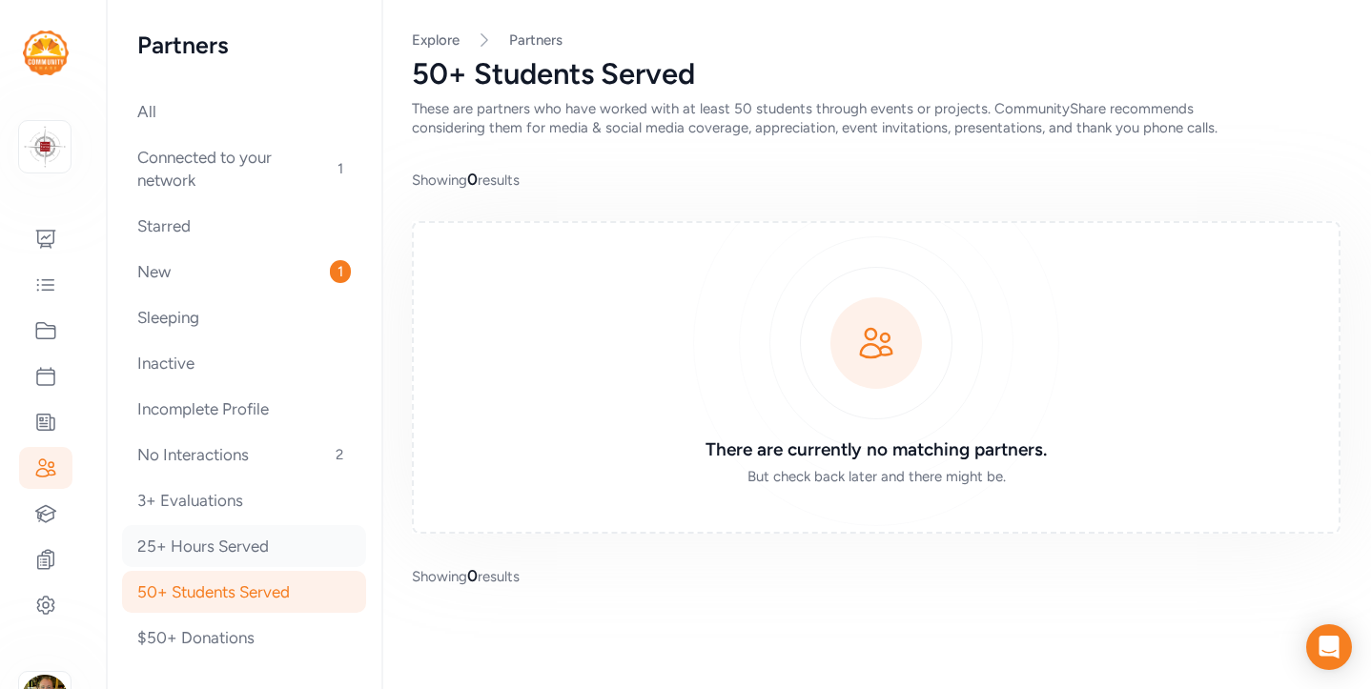
click at [193, 547] on div "25+ Hours Served" at bounding box center [244, 546] width 244 height 42
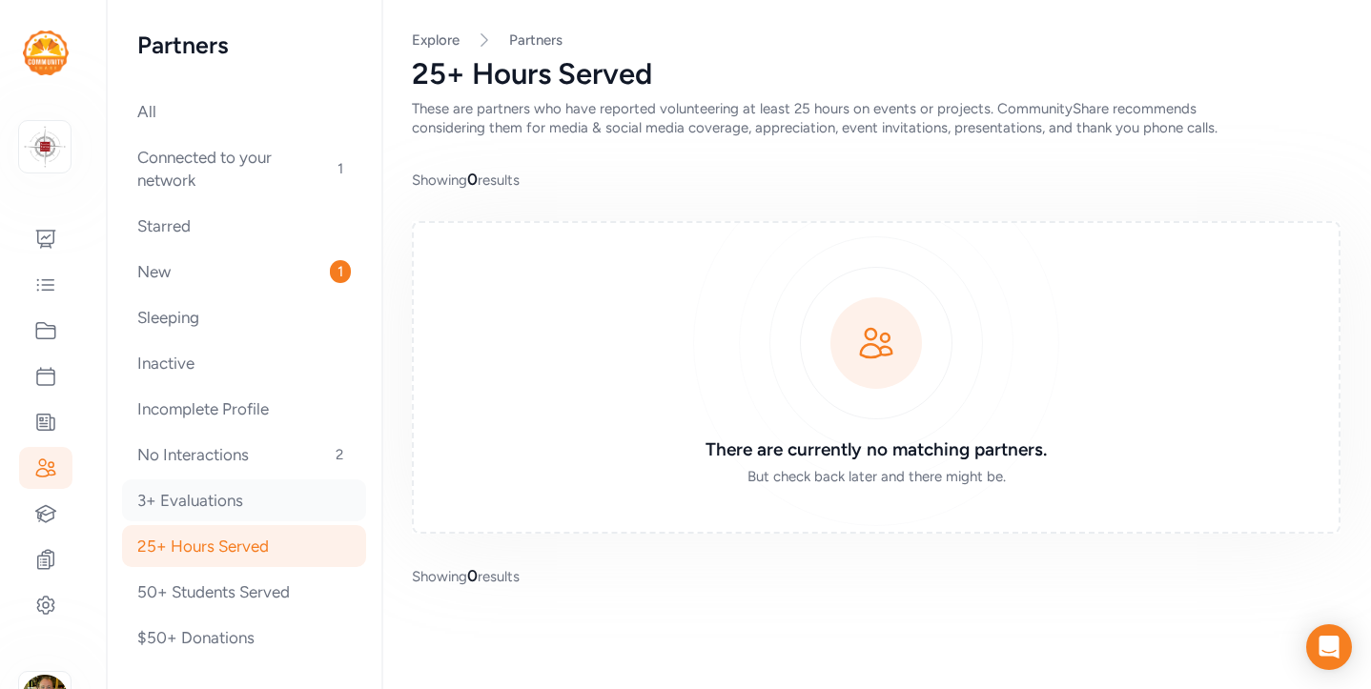
click at [194, 512] on div "3+ Evaluations" at bounding box center [244, 500] width 244 height 42
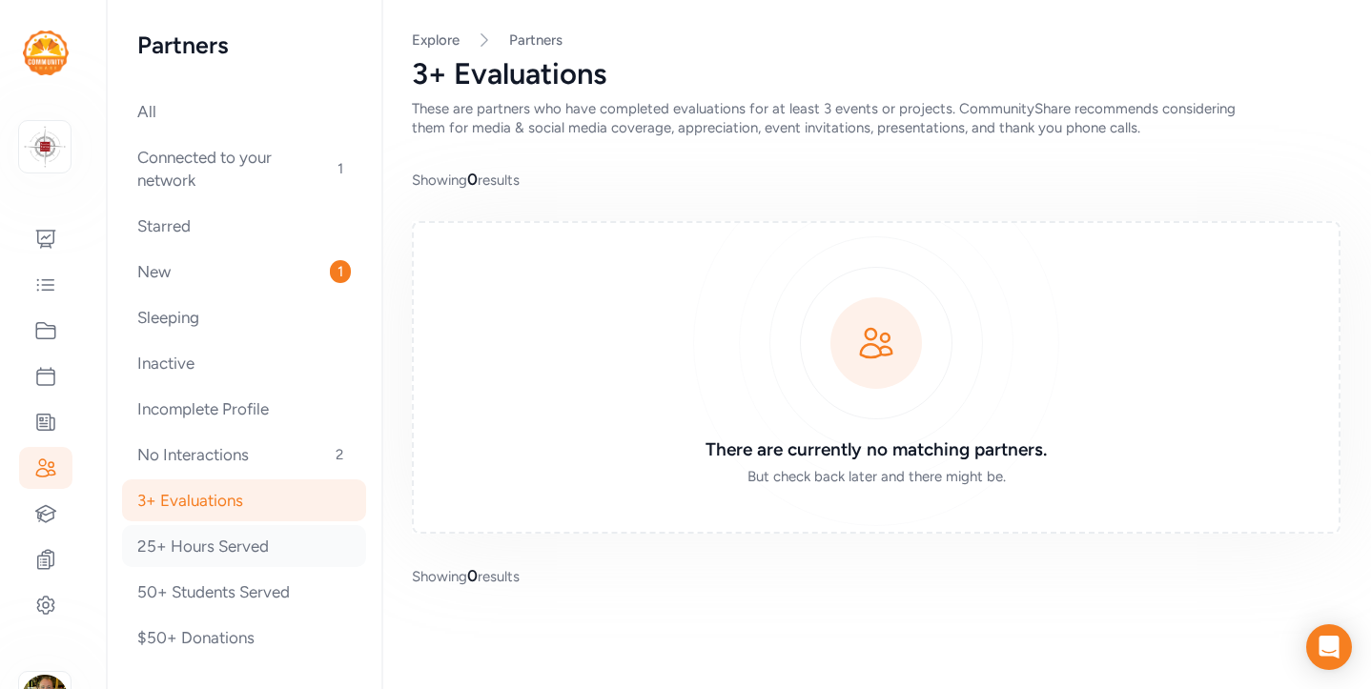
click at [224, 552] on div "25+ Hours Served" at bounding box center [244, 546] width 244 height 42
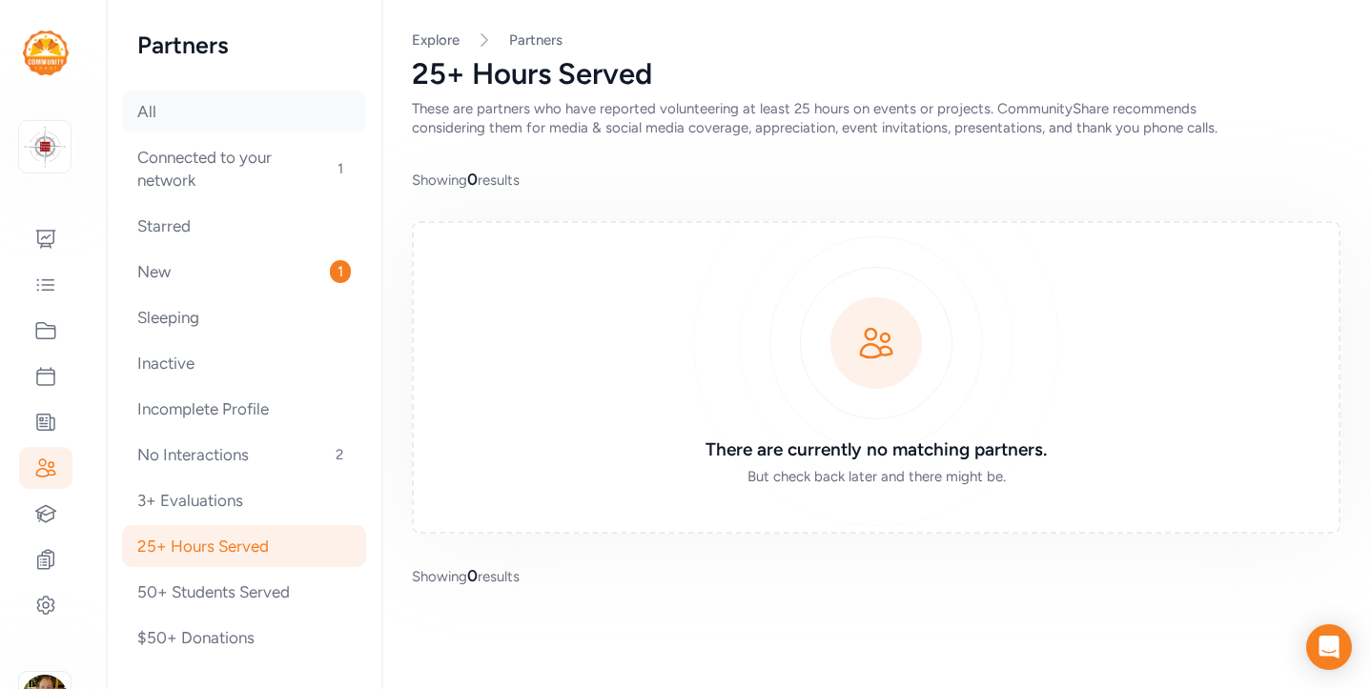
click at [122, 118] on div "All" at bounding box center [244, 112] width 244 height 42
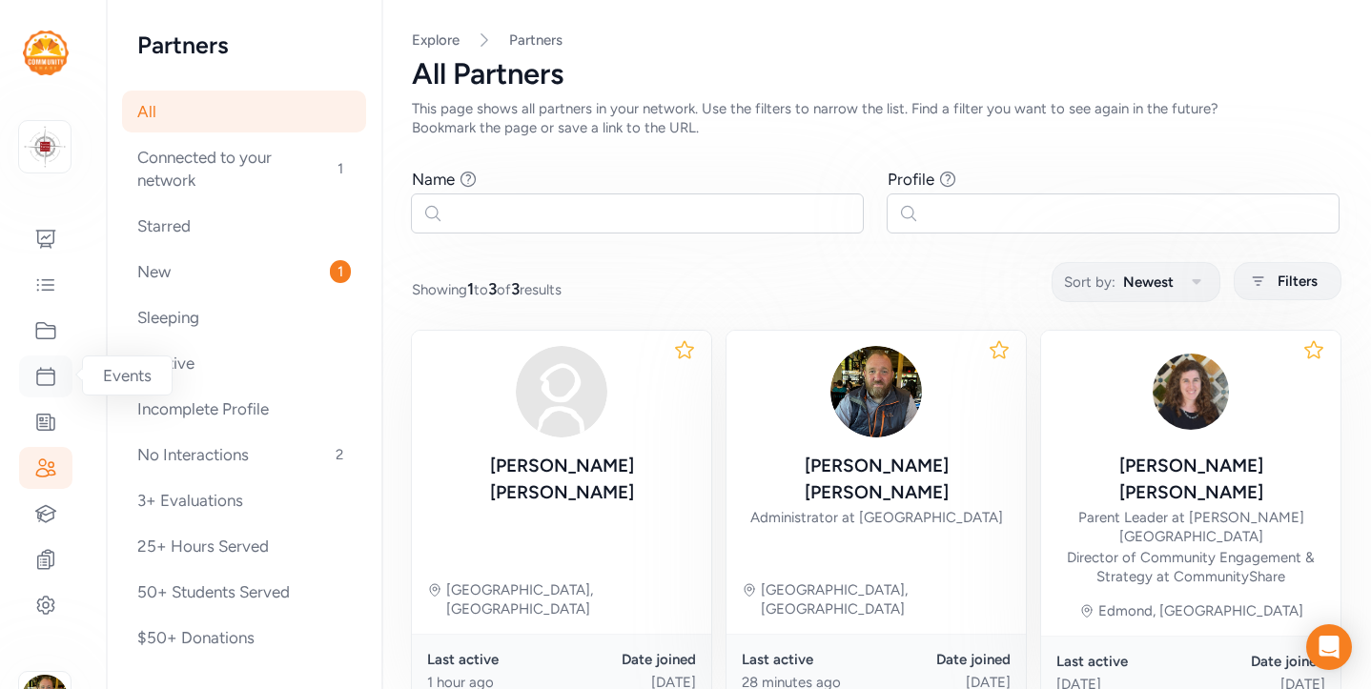
click at [39, 376] on icon at bounding box center [45, 376] width 23 height 23
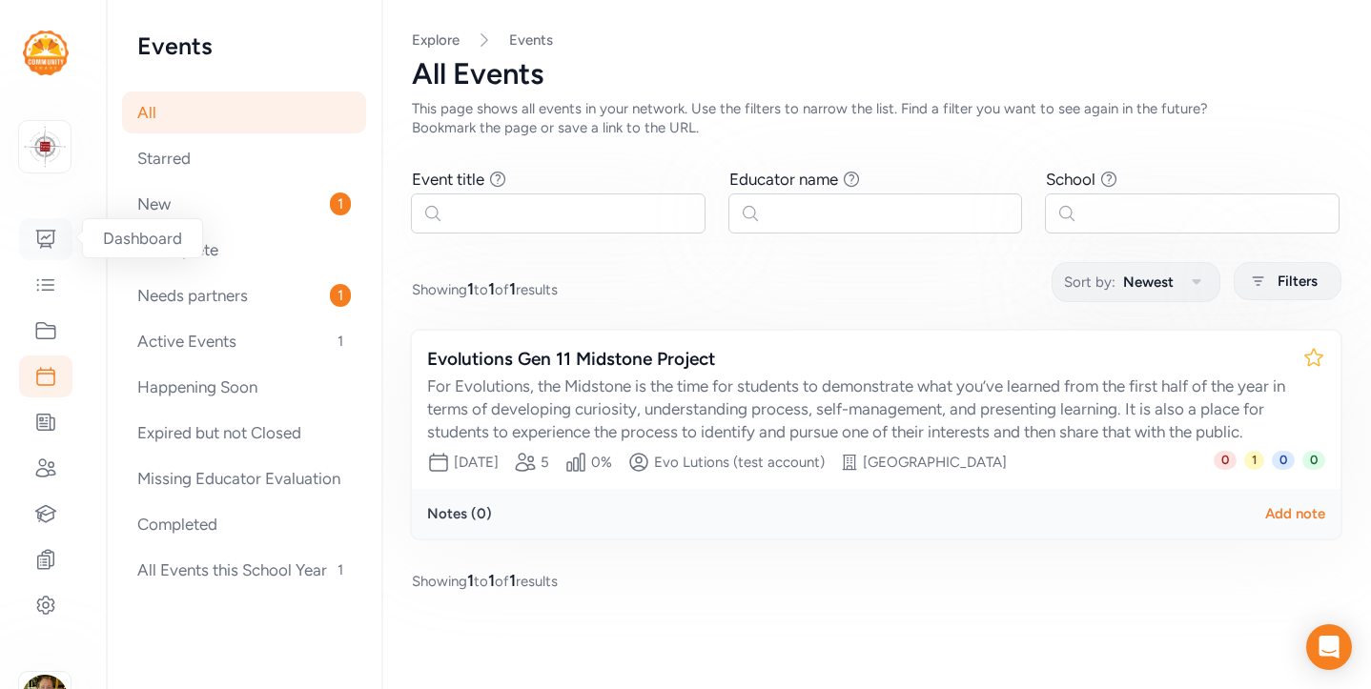
click at [42, 250] on icon at bounding box center [45, 239] width 23 height 23
